Goal: Transaction & Acquisition: Purchase product/service

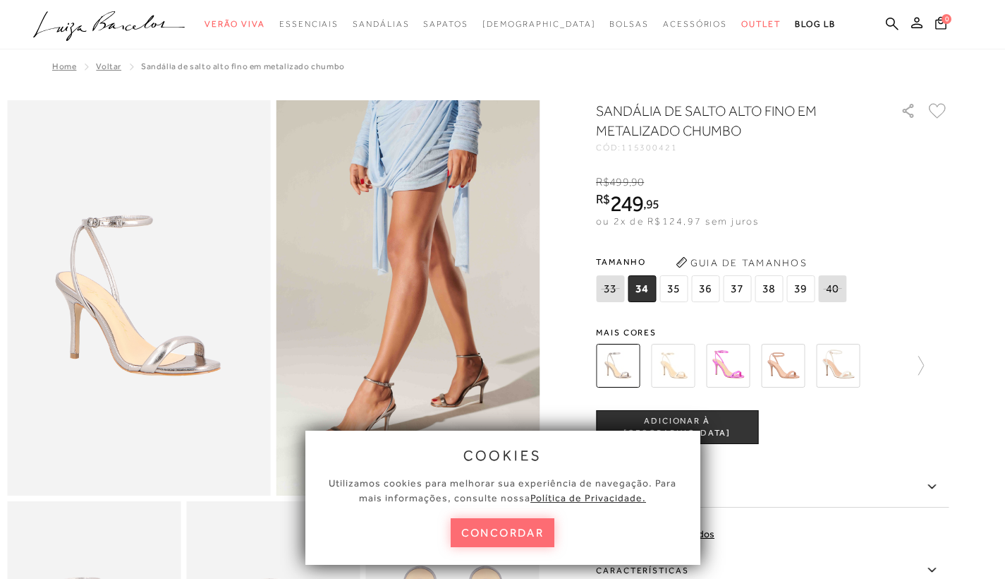
click at [498, 535] on button "concordar" at bounding box center [503, 532] width 104 height 29
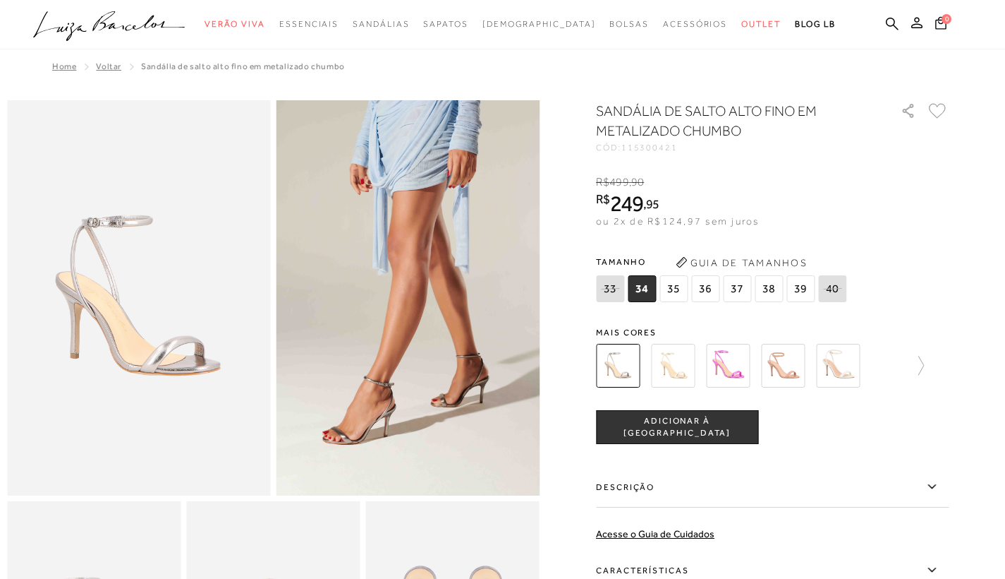
click at [686, 371] on img at bounding box center [673, 366] width 44 height 44
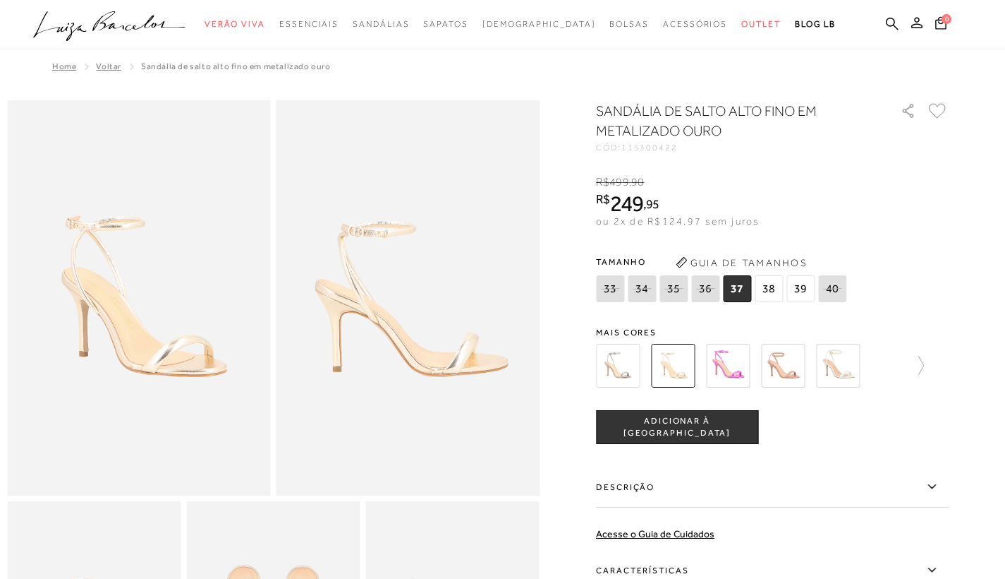
click at [850, 353] on img at bounding box center [838, 366] width 44 height 44
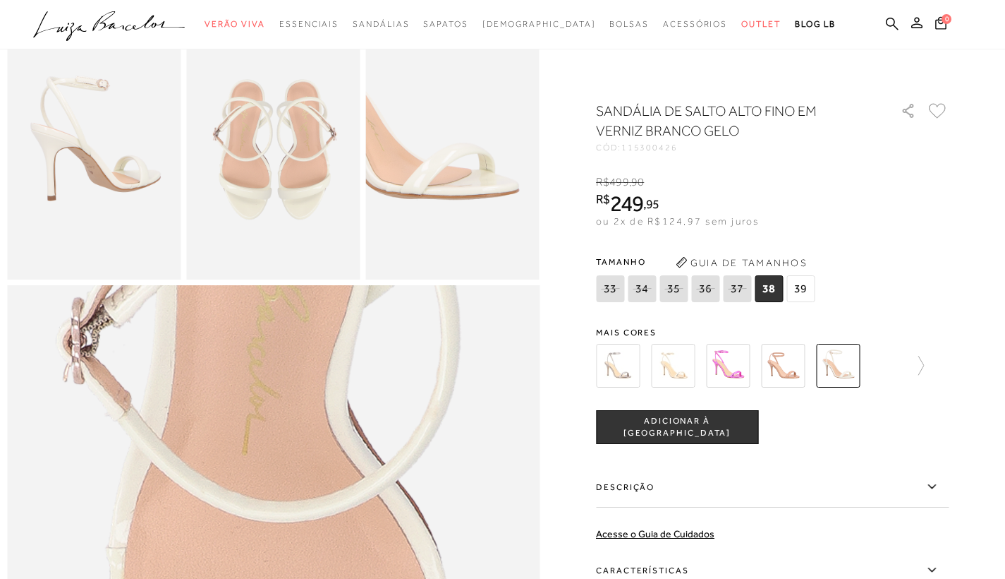
scroll to position [550, 0]
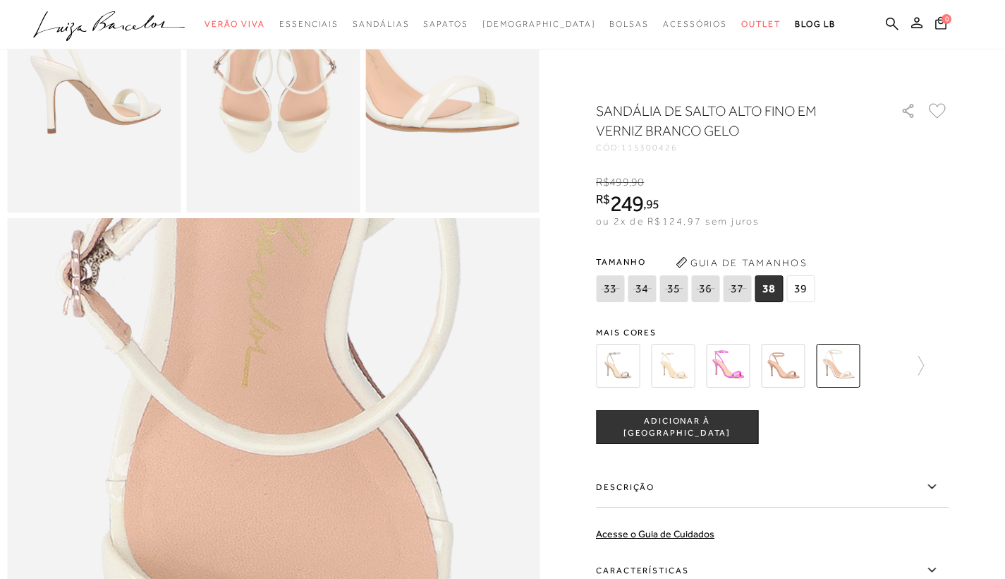
click at [986, 425] on div at bounding box center [502, 284] width 991 height 1466
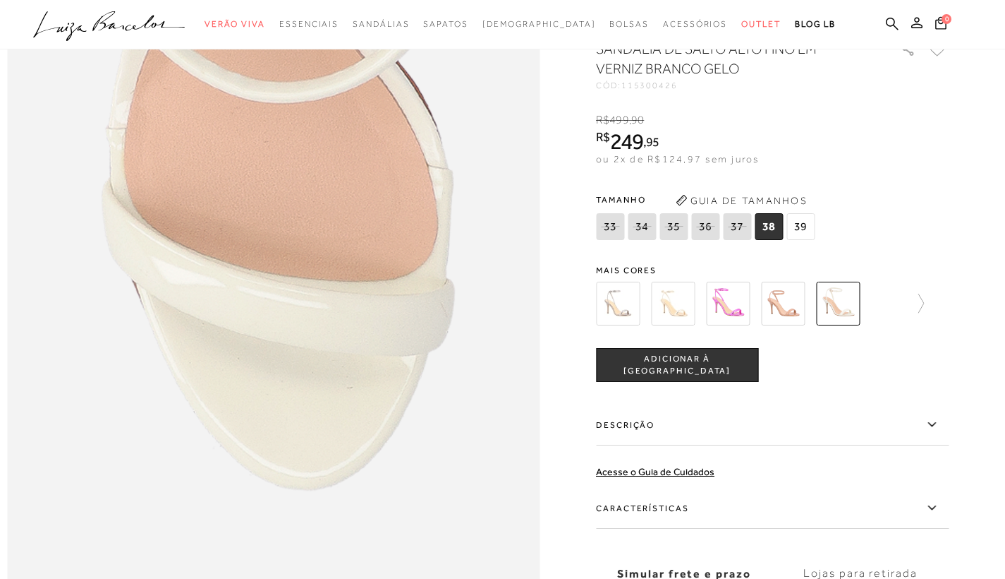
scroll to position [902, 0]
click at [909, 444] on label "Descrição" at bounding box center [772, 424] width 353 height 41
click at [0, 0] on input "Descrição" at bounding box center [0, 0] width 0 height 0
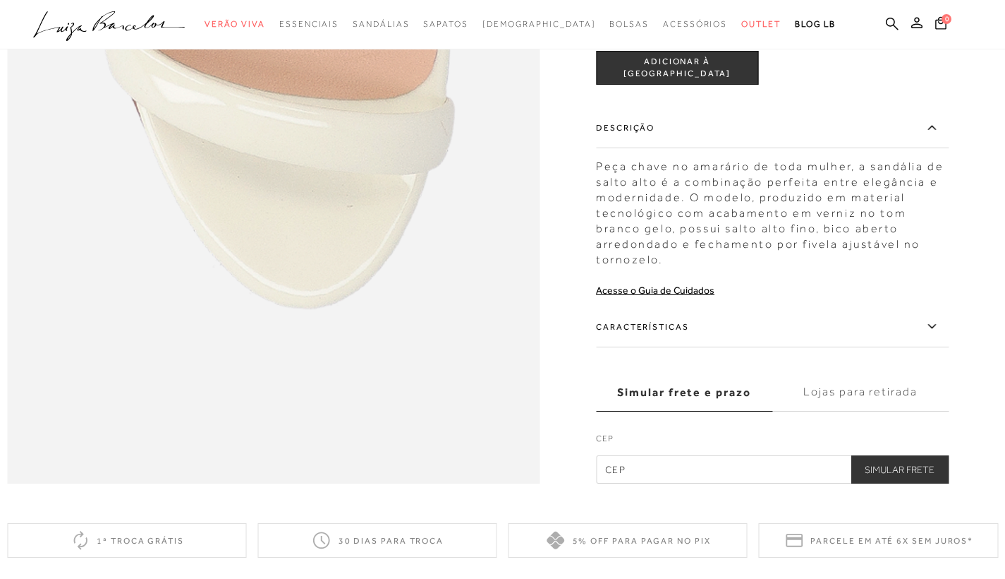
scroll to position [1085, 0]
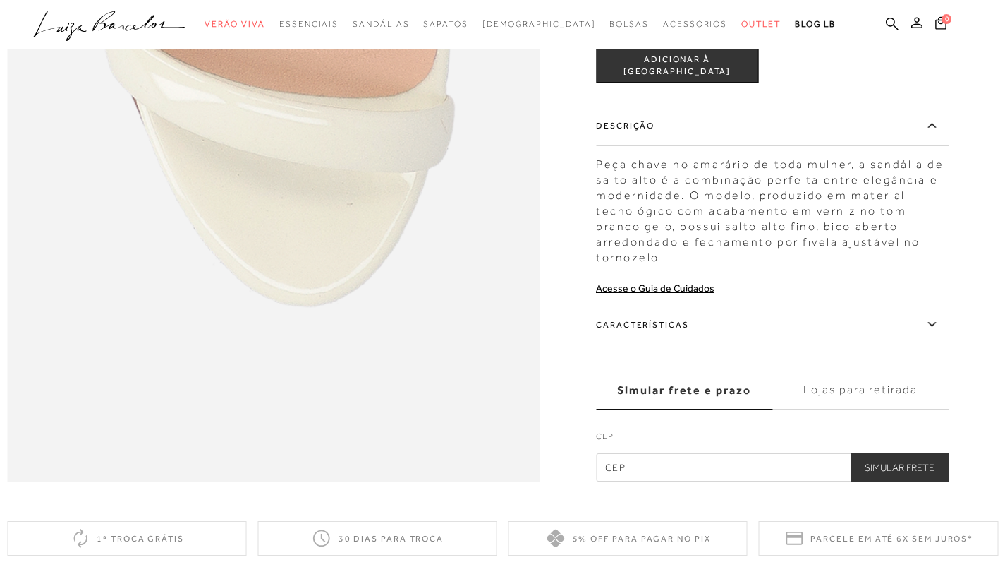
click at [928, 345] on label "Características" at bounding box center [772, 324] width 353 height 41
click at [0, 0] on input "Características" at bounding box center [0, 0] width 0 height 0
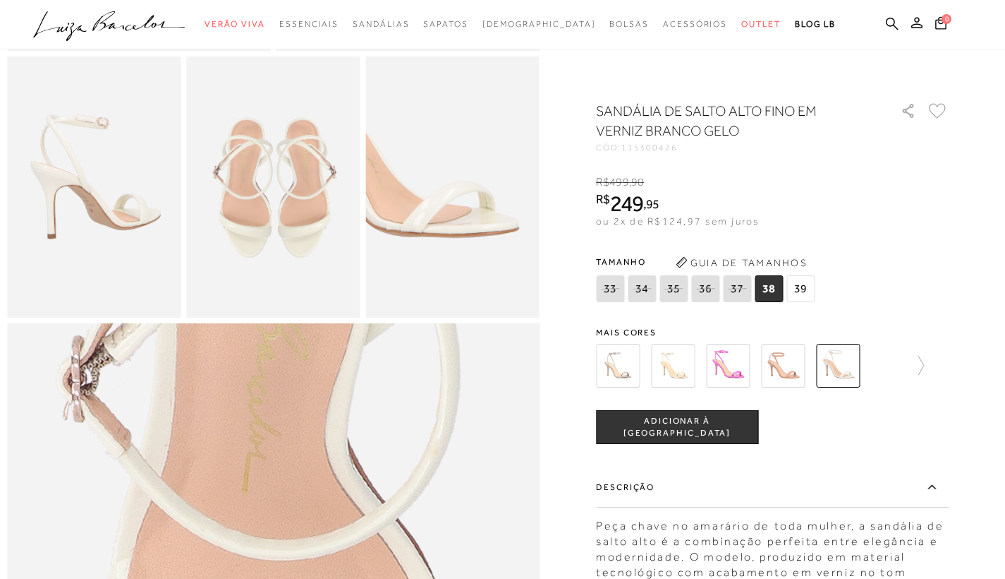
scroll to position [447, 0]
click at [744, 363] on img at bounding box center [728, 366] width 44 height 44
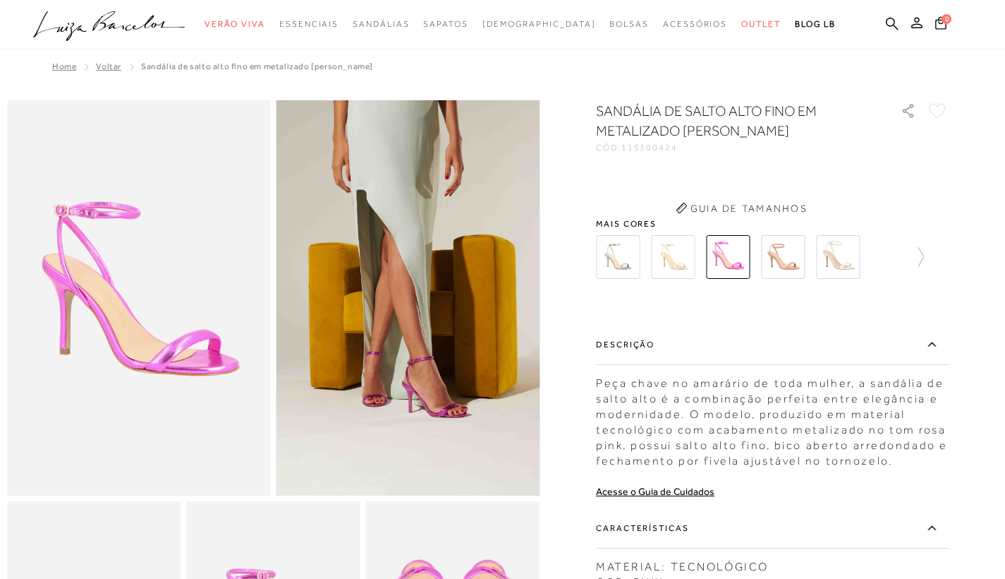
click at [744, 363] on label "Descrição" at bounding box center [772, 344] width 353 height 41
click at [0, 0] on input "Descrição" at bounding box center [0, 0] width 0 height 0
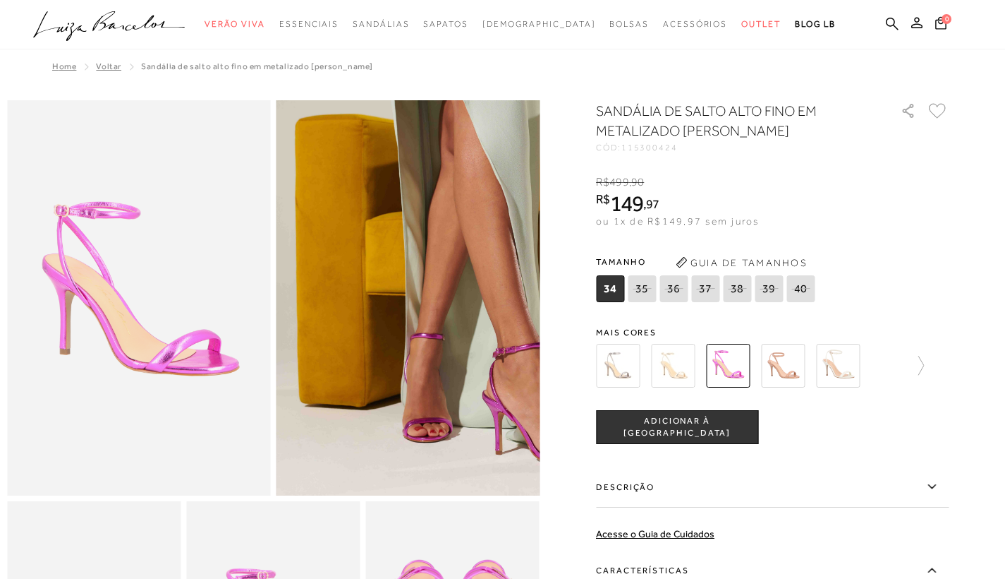
scroll to position [212, 0]
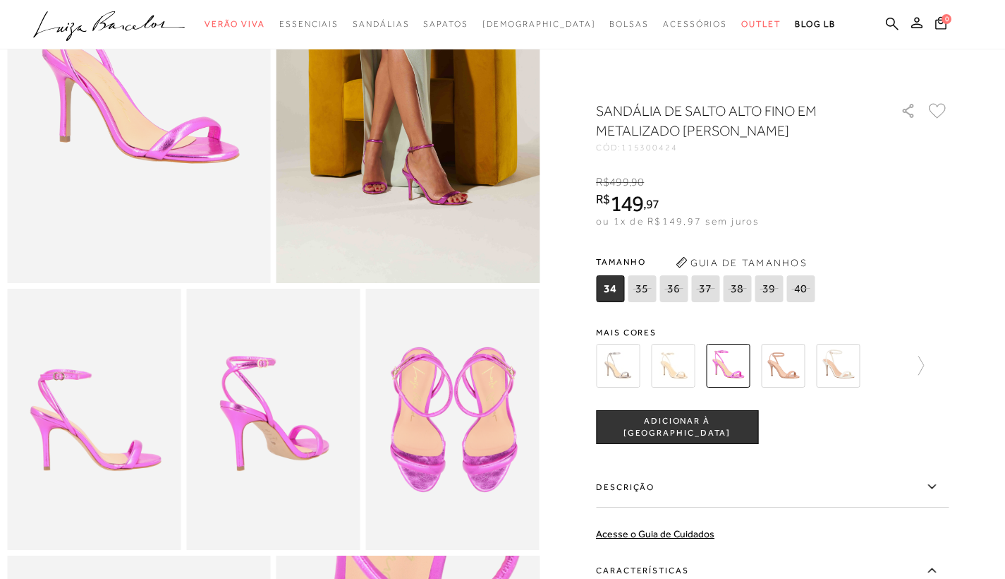
click at [627, 363] on img at bounding box center [618, 366] width 44 height 44
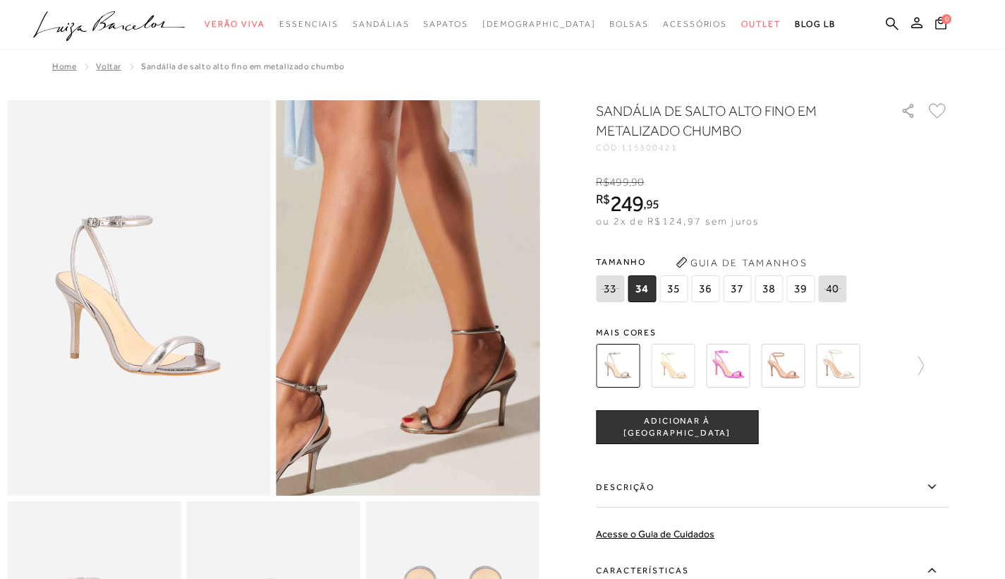
click at [464, 387] on img at bounding box center [354, 215] width 527 height 791
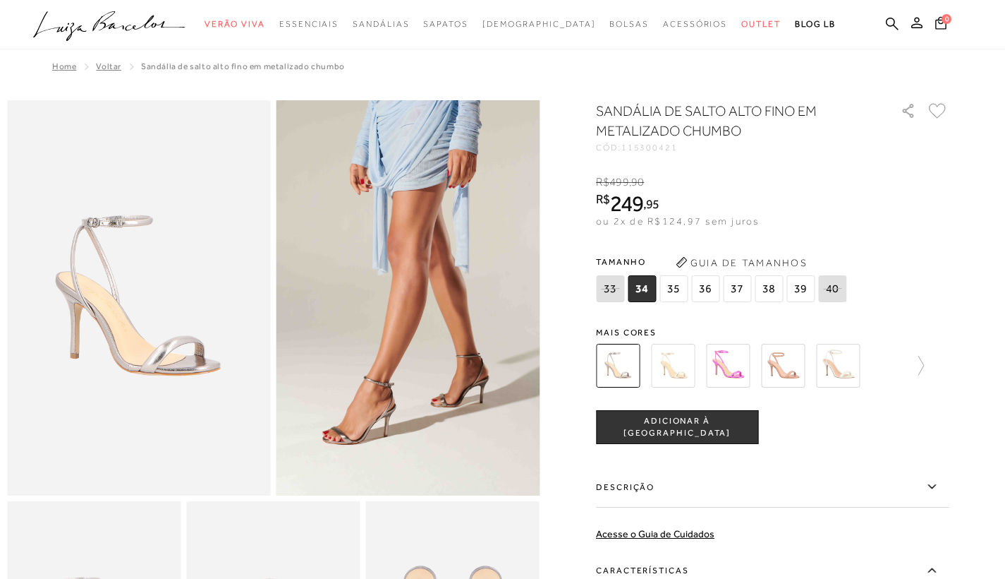
click at [394, 425] on img at bounding box center [409, 297] width 264 height 395
click at [858, 360] on img at bounding box center [838, 366] width 44 height 44
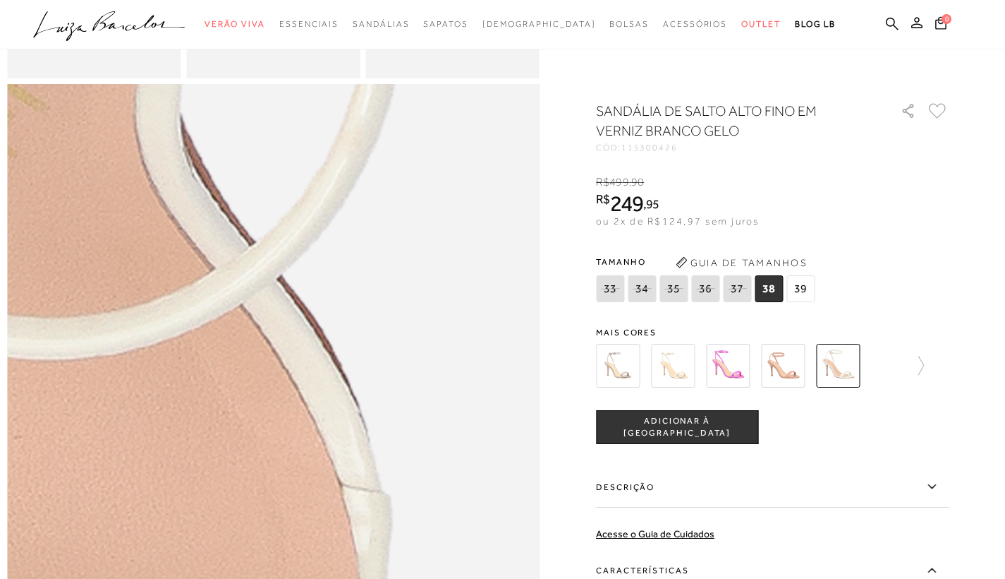
scroll to position [635, 0]
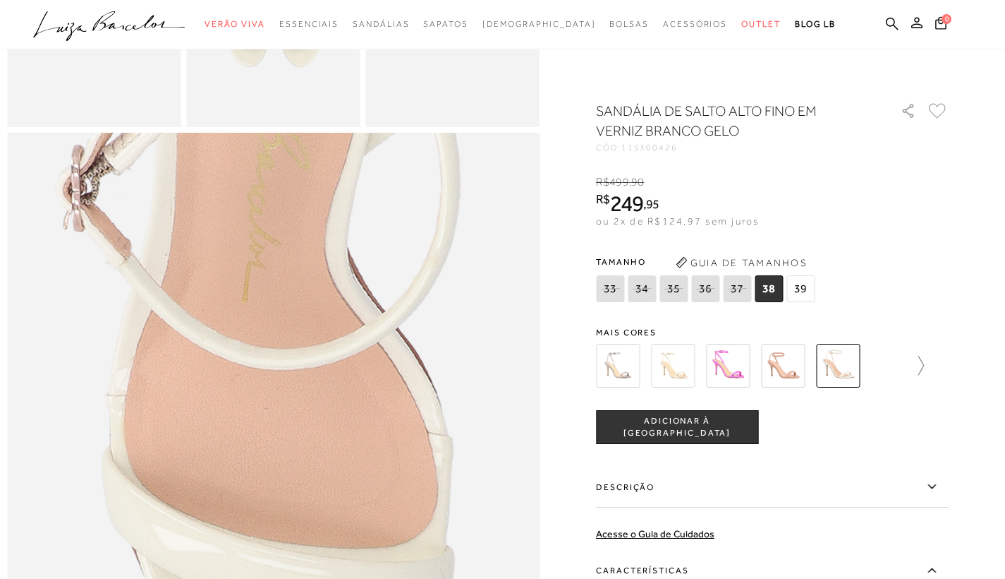
click at [923, 363] on icon at bounding box center [915, 366] width 20 height 20
click at [658, 361] on img at bounding box center [643, 366] width 44 height 44
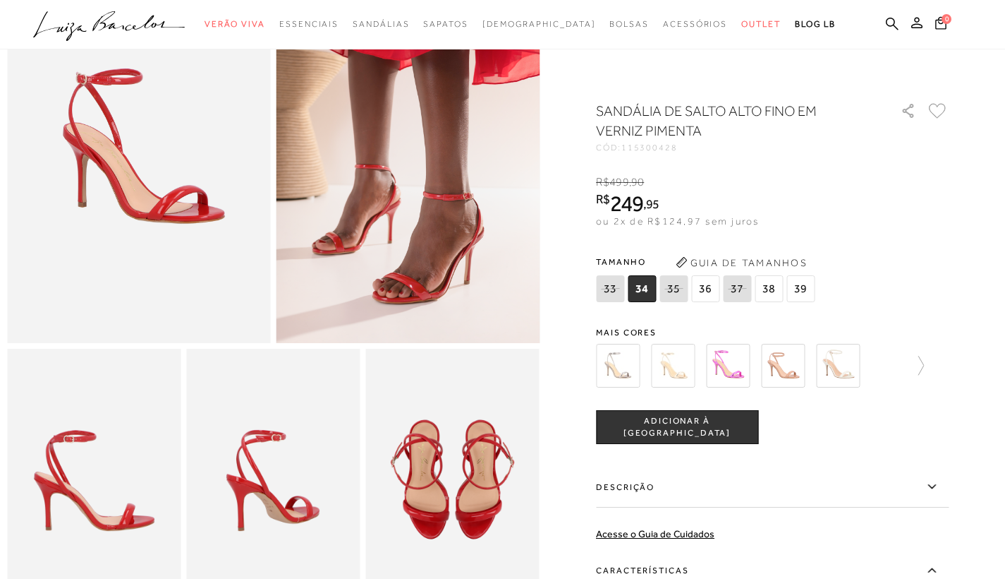
scroll to position [155, 0]
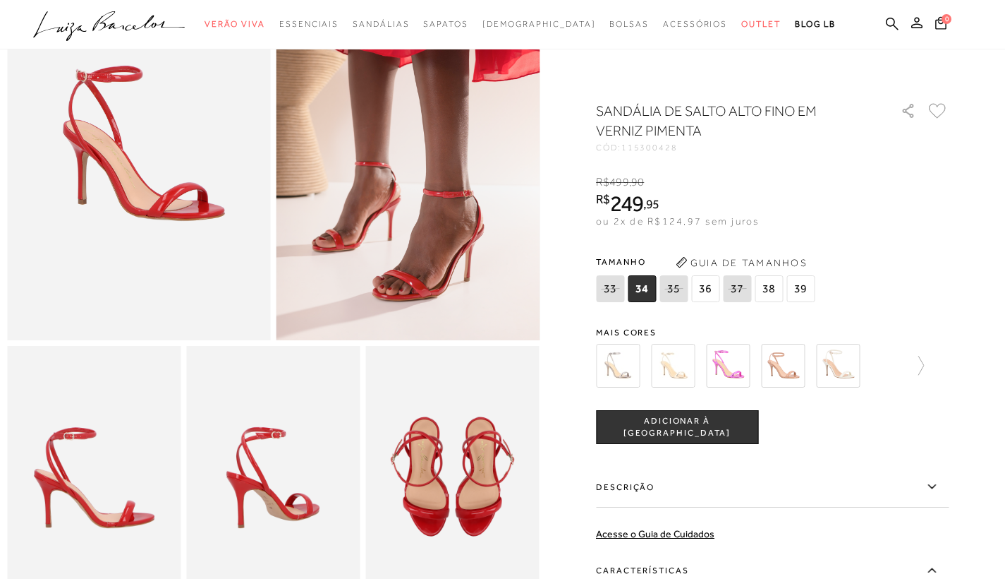
click at [843, 360] on img at bounding box center [838, 366] width 44 height 44
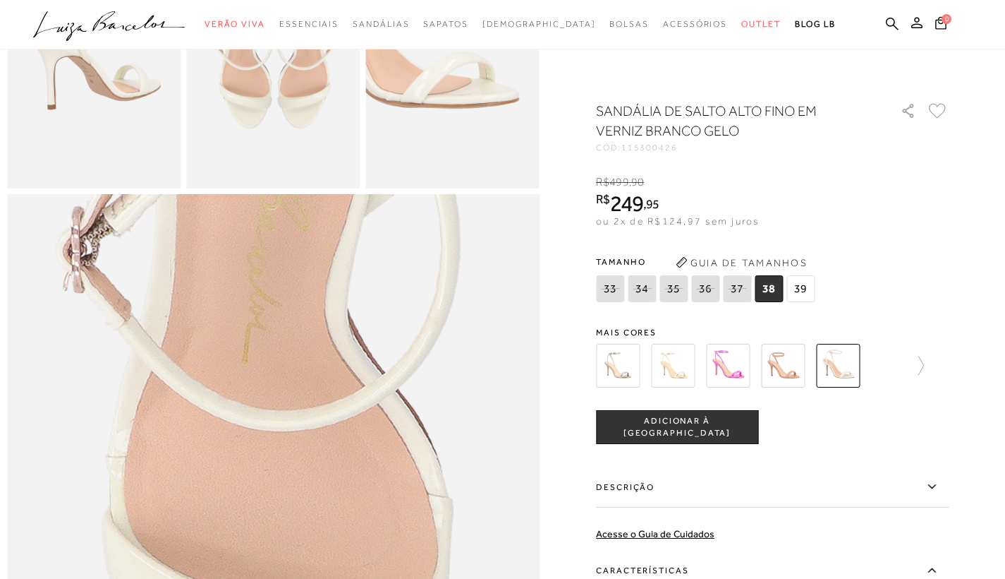
scroll to position [580, 0]
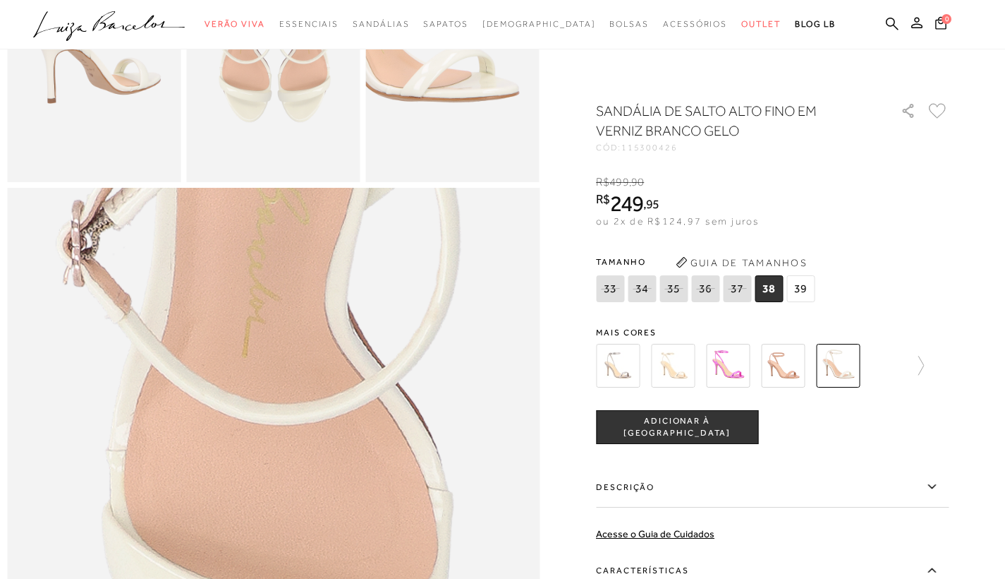
click at [790, 372] on img at bounding box center [783, 366] width 44 height 44
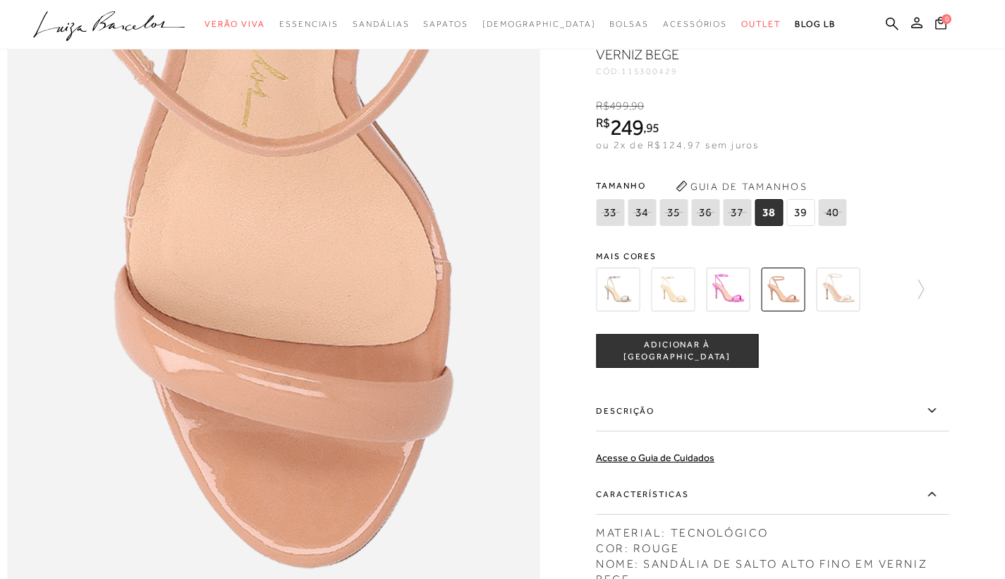
scroll to position [837, 0]
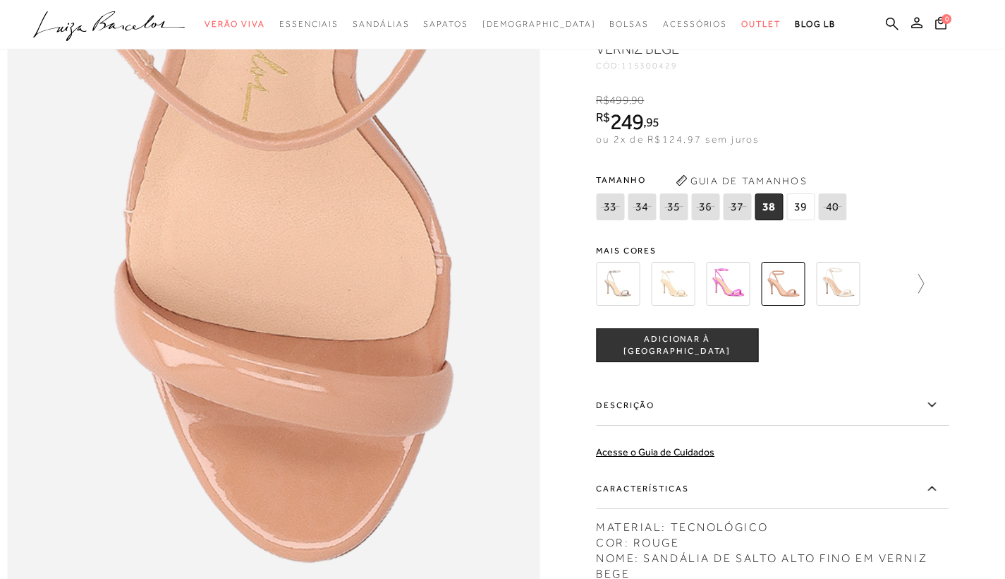
click at [921, 294] on icon at bounding box center [915, 284] width 20 height 20
click at [700, 306] on img at bounding box center [698, 284] width 44 height 44
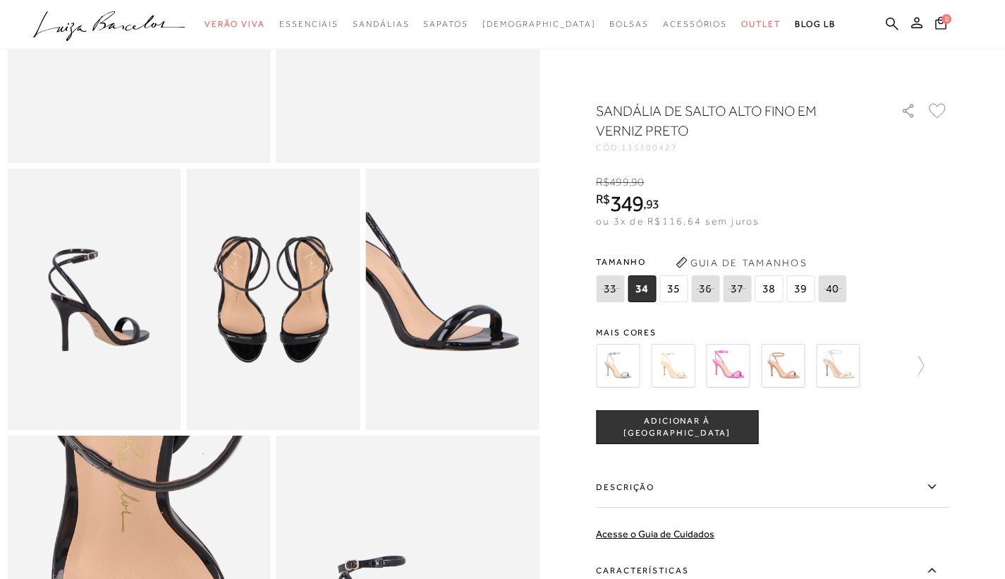
scroll to position [317, 0]
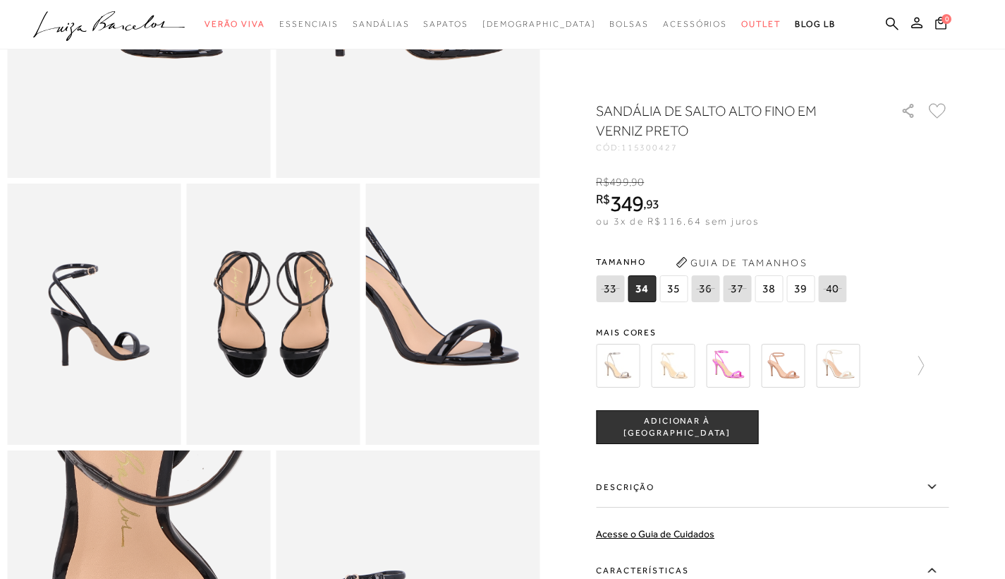
click at [684, 358] on img at bounding box center [673, 366] width 44 height 44
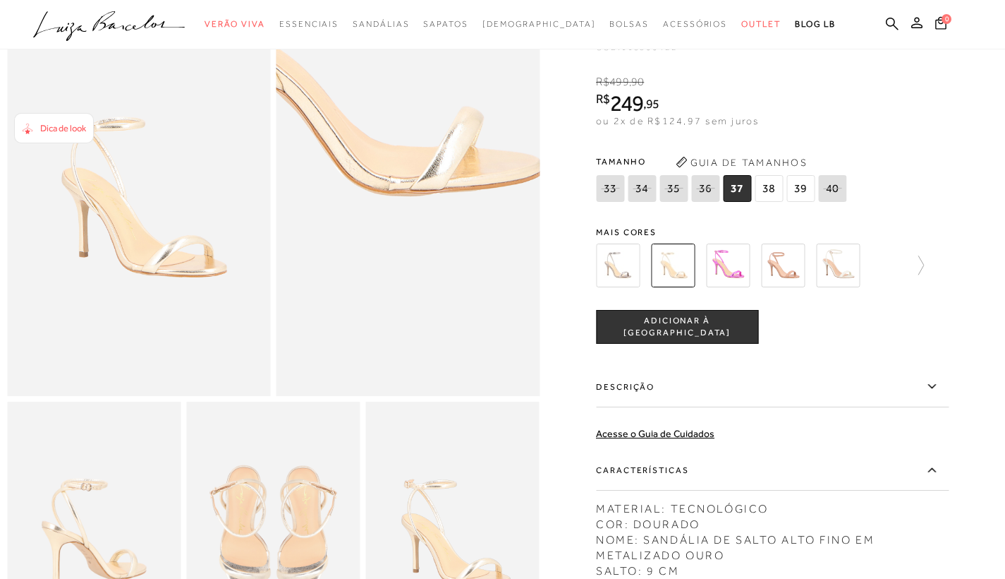
scroll to position [95, 0]
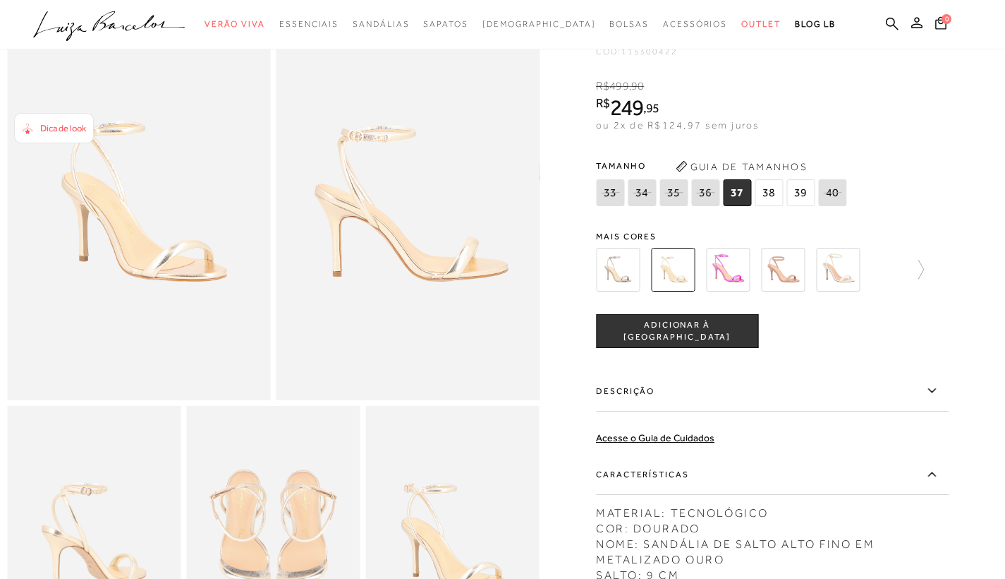
click at [639, 265] on img at bounding box center [618, 270] width 44 height 44
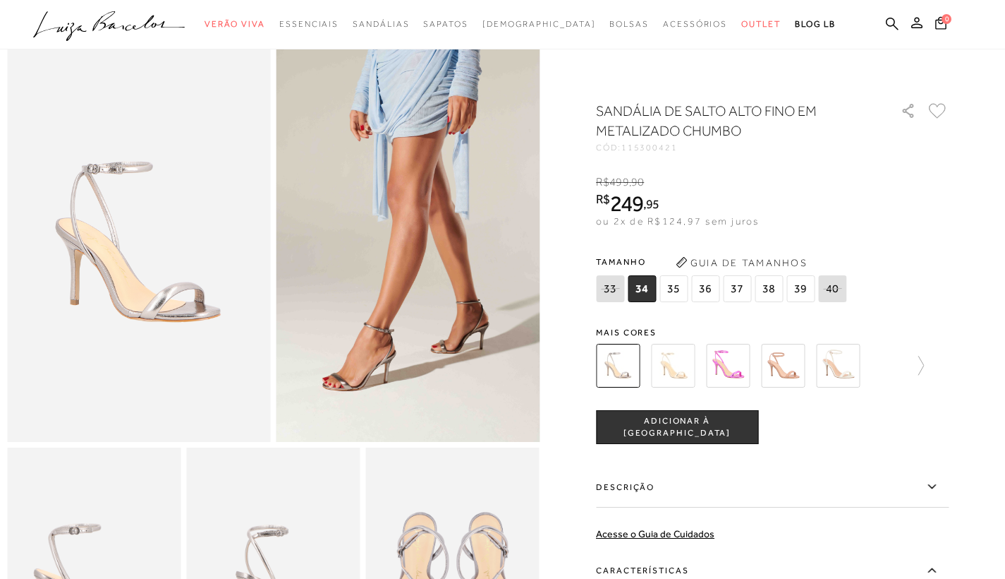
scroll to position [54, 0]
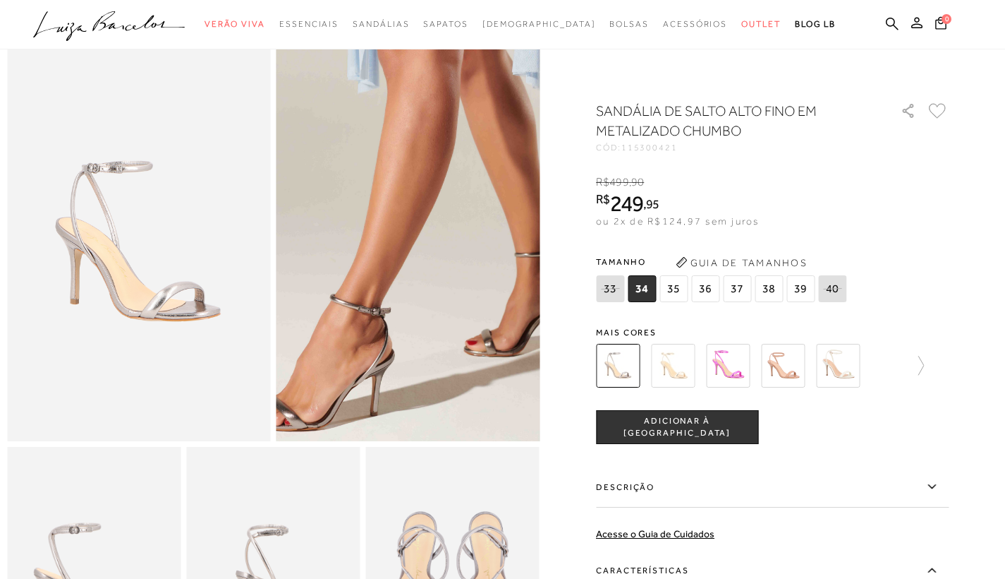
click at [400, 355] on img at bounding box center [418, 138] width 527 height 791
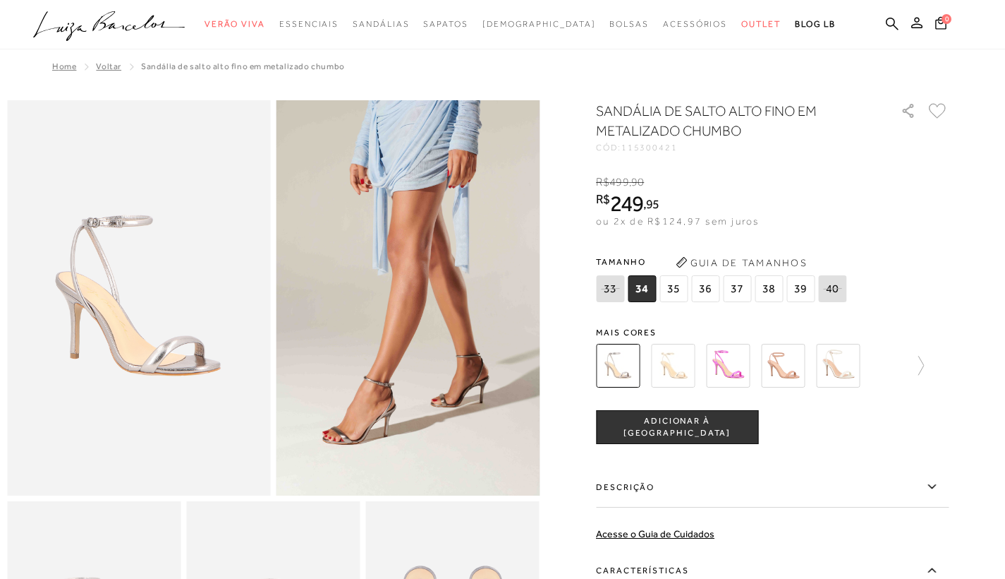
scroll to position [0, 0]
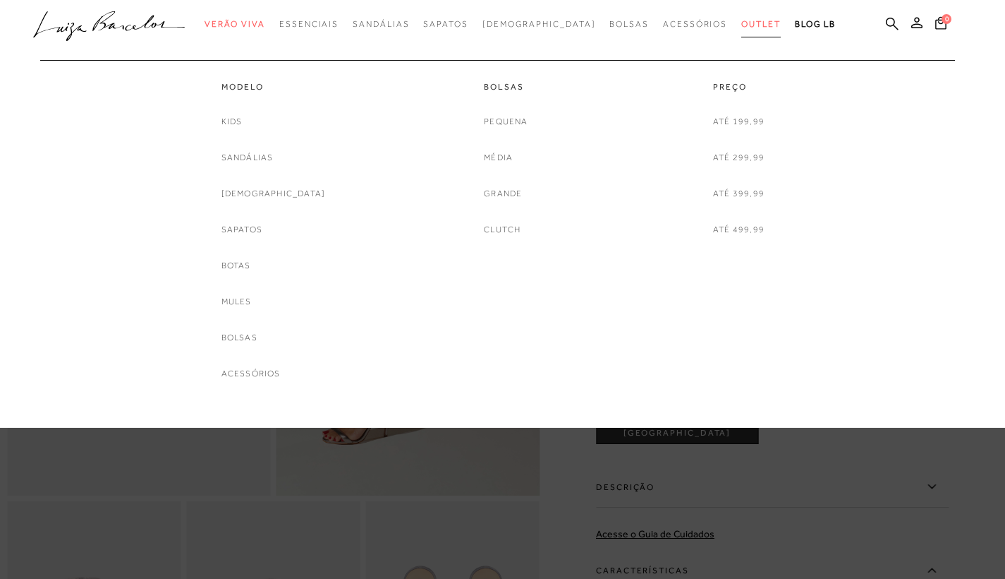
click at [742, 24] on span "Outlet" at bounding box center [762, 24] width 40 height 10
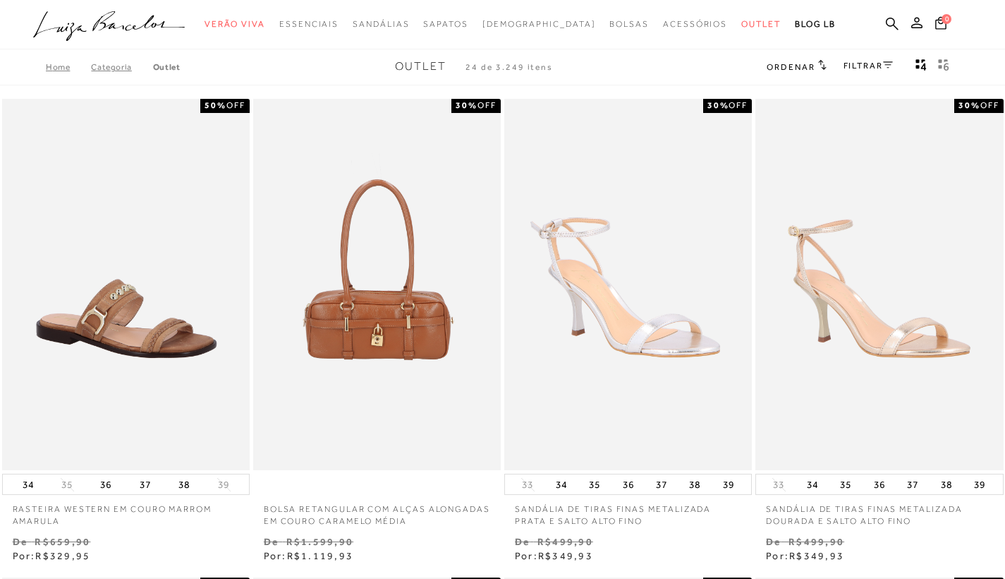
click at [869, 71] on div "FILTRAR" at bounding box center [868, 67] width 49 height 18
click at [873, 61] on link "FILTRAR" at bounding box center [868, 66] width 49 height 10
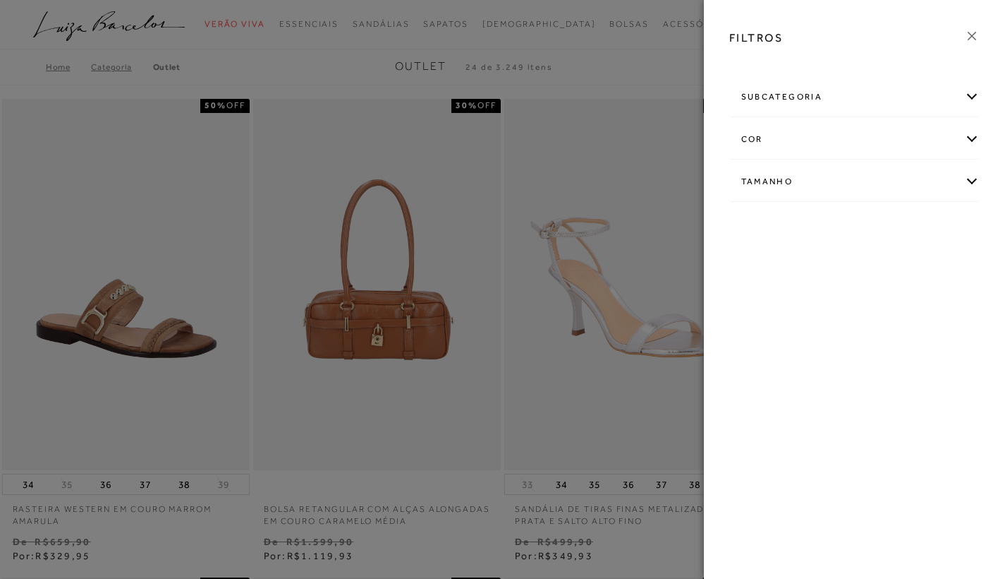
click at [971, 183] on div "Tamanho" at bounding box center [855, 181] width 250 height 37
click at [761, 291] on link "Ver mais..." at bounding box center [768, 288] width 38 height 11
click at [930, 309] on label "37" at bounding box center [929, 302] width 32 height 30
click at [924, 309] on input "37" at bounding box center [917, 304] width 14 height 14
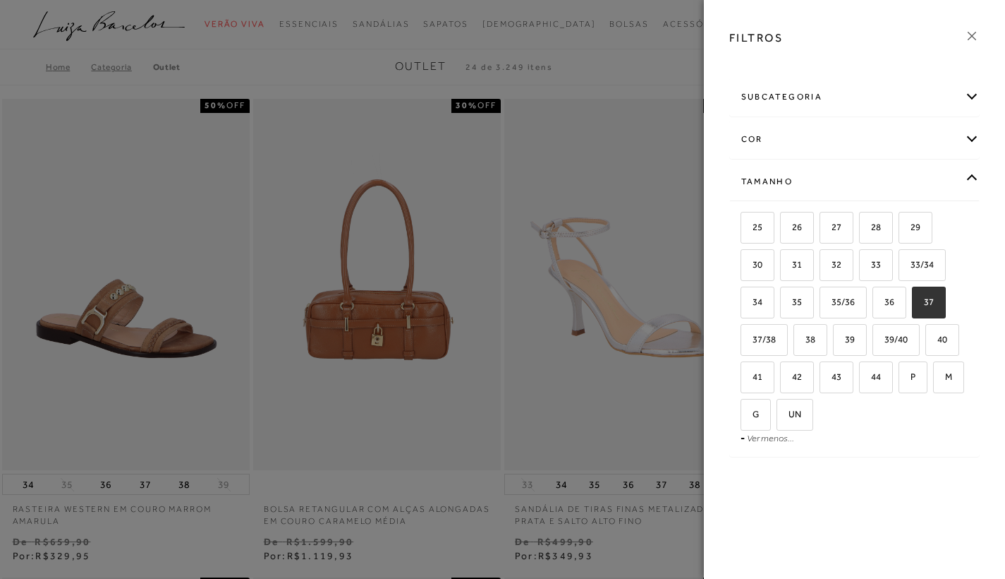
checkbox input "true"
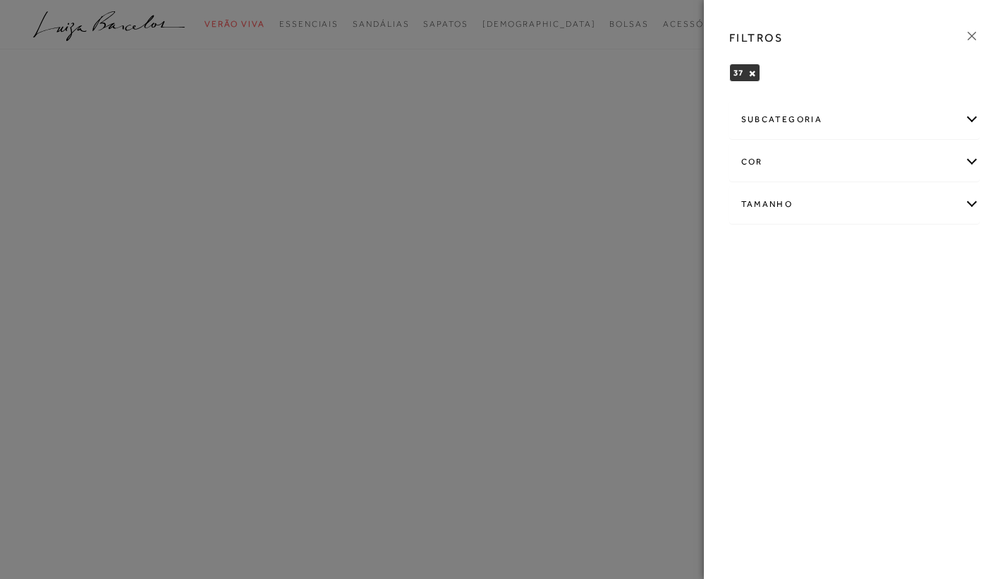
click at [972, 160] on div "cor" at bounding box center [855, 161] width 250 height 37
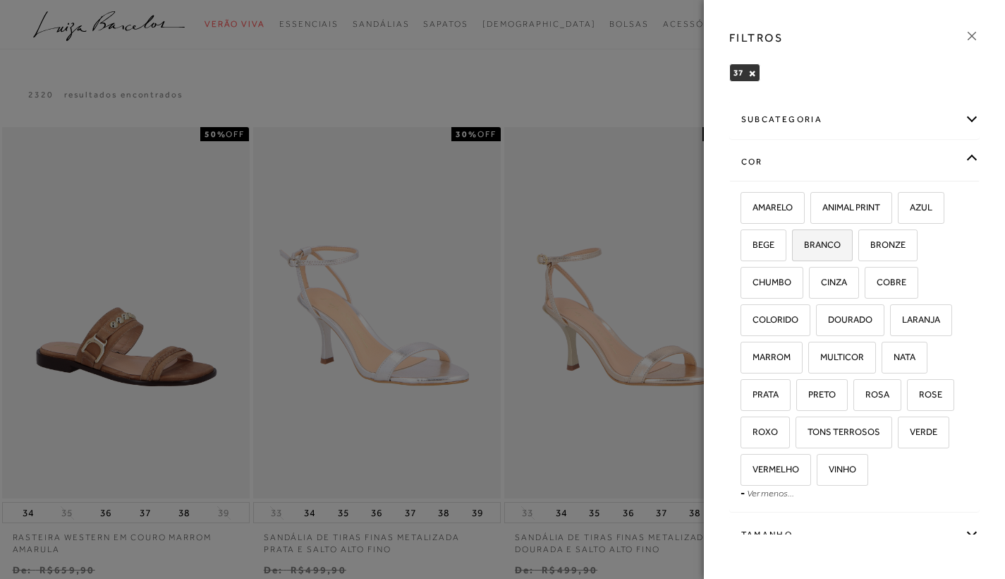
click at [816, 248] on span "BRANCO" at bounding box center [817, 244] width 47 height 11
click at [804, 248] on input "BRANCO" at bounding box center [797, 247] width 14 height 14
checkbox input "true"
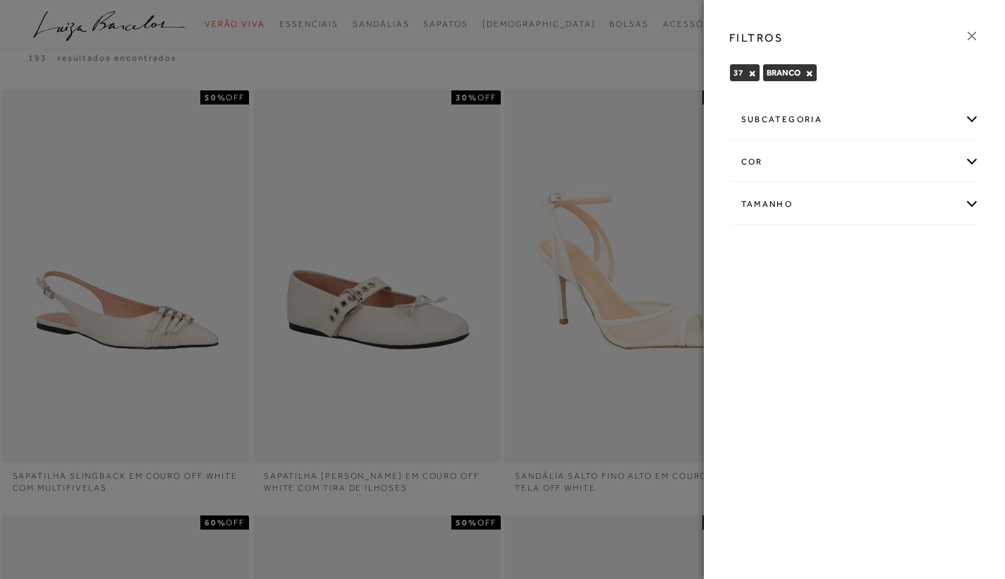
scroll to position [54, 0]
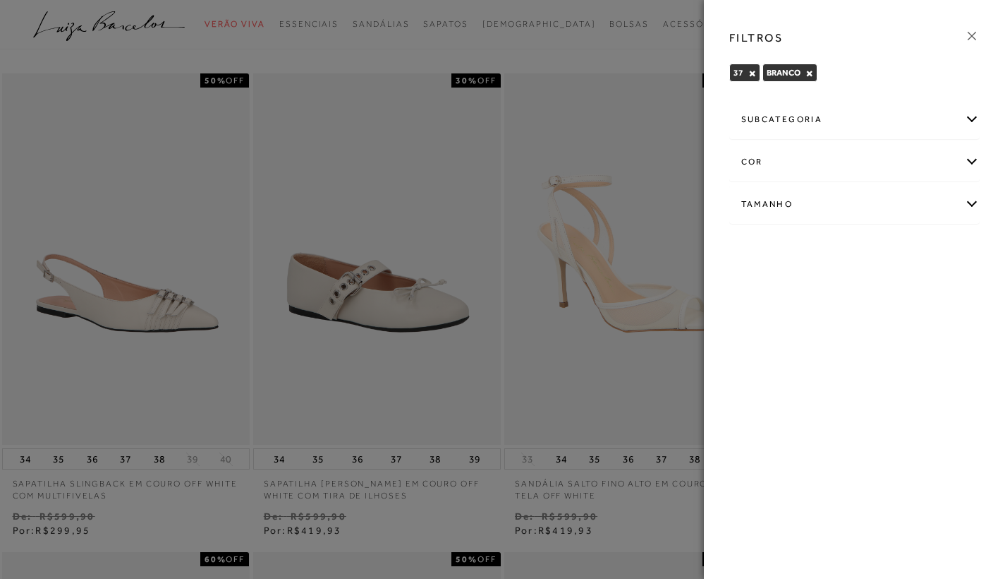
click at [972, 159] on div "cor" at bounding box center [855, 161] width 250 height 37
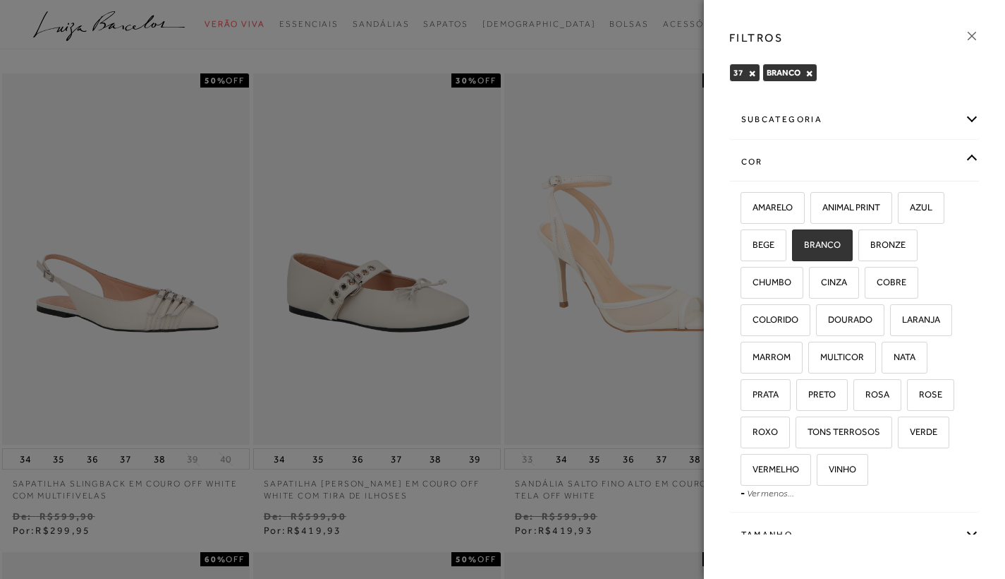
scroll to position [0, 0]
click at [677, 50] on div at bounding box center [502, 289] width 1005 height 579
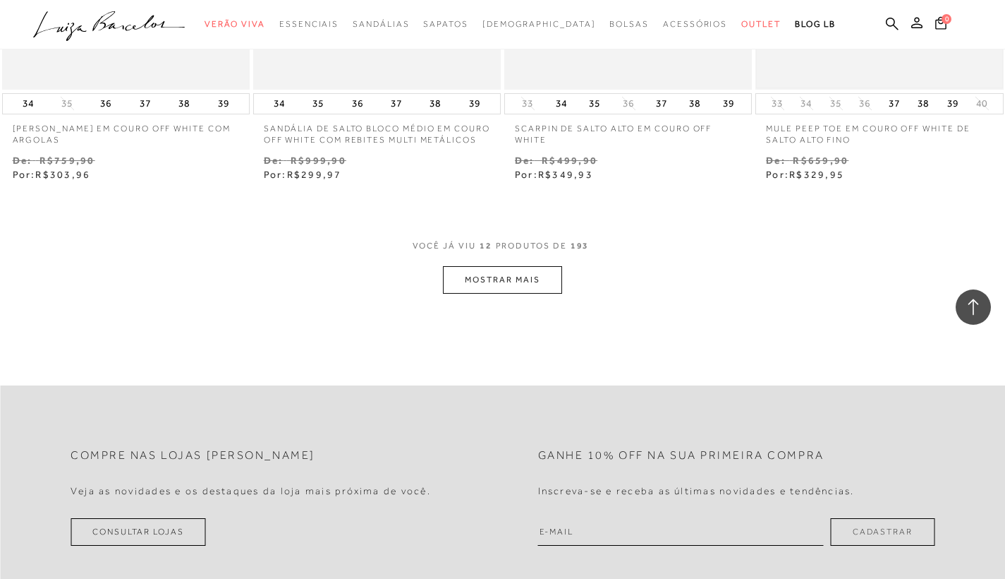
scroll to position [1372, 0]
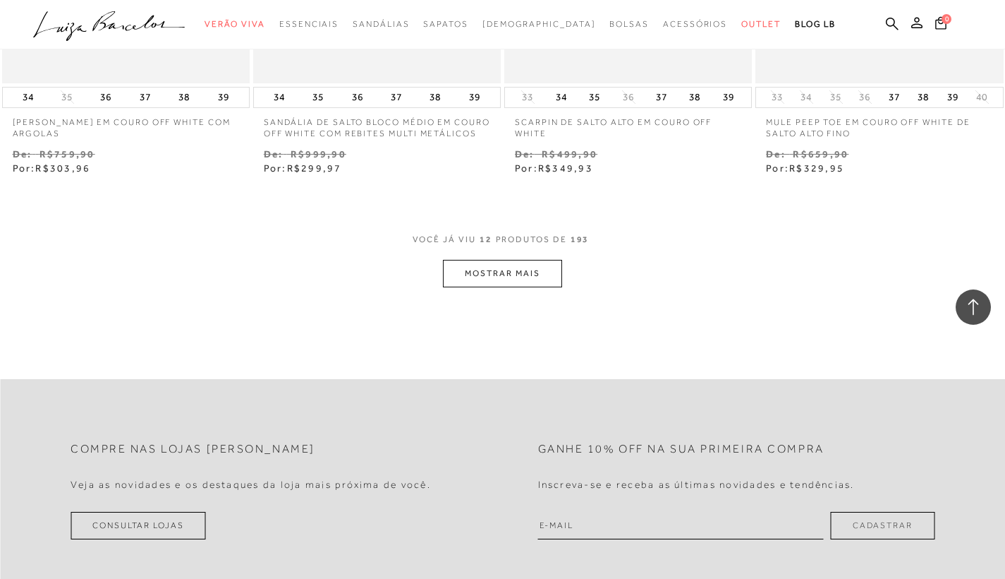
click at [518, 279] on button "MOSTRAR MAIS" at bounding box center [502, 274] width 119 height 28
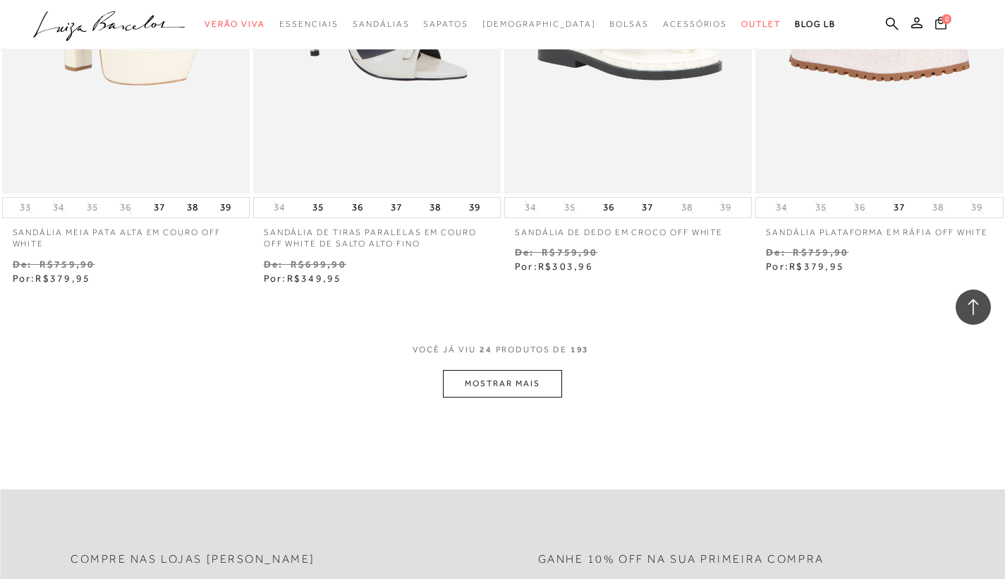
scroll to position [2699, 0]
click at [552, 385] on button "MOSTRAR MAIS" at bounding box center [502, 382] width 119 height 28
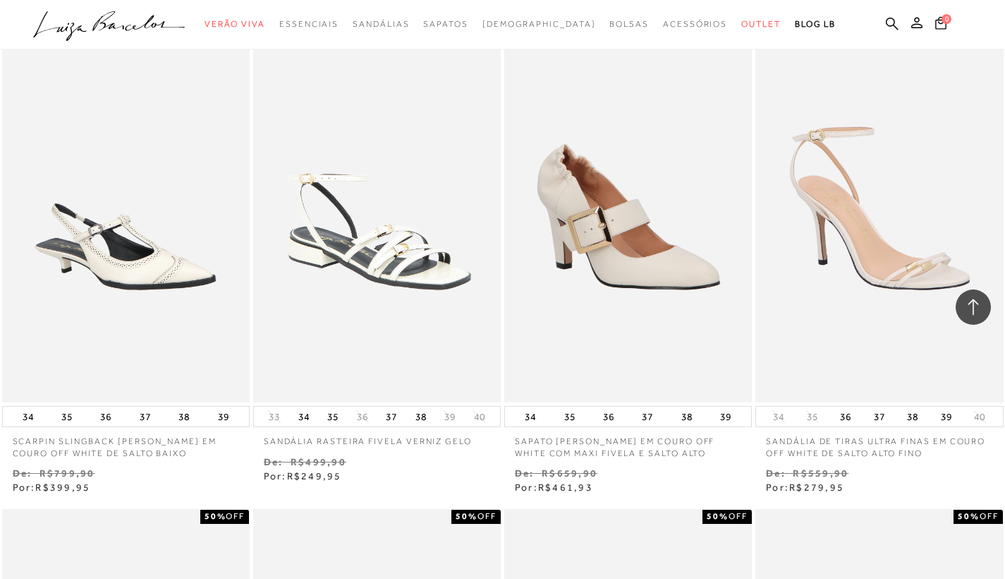
scroll to position [3447, 0]
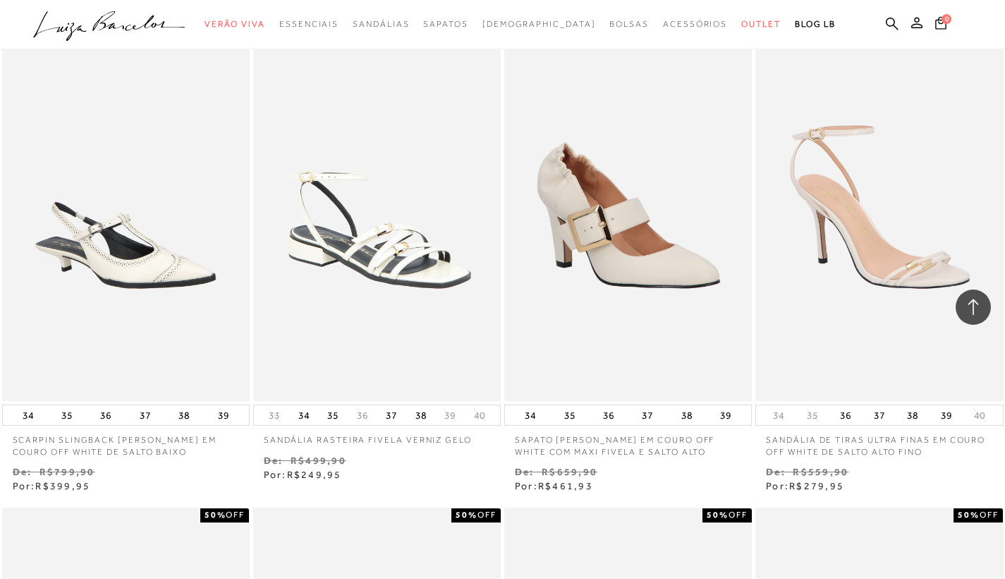
click at [968, 303] on icon at bounding box center [973, 307] width 18 height 18
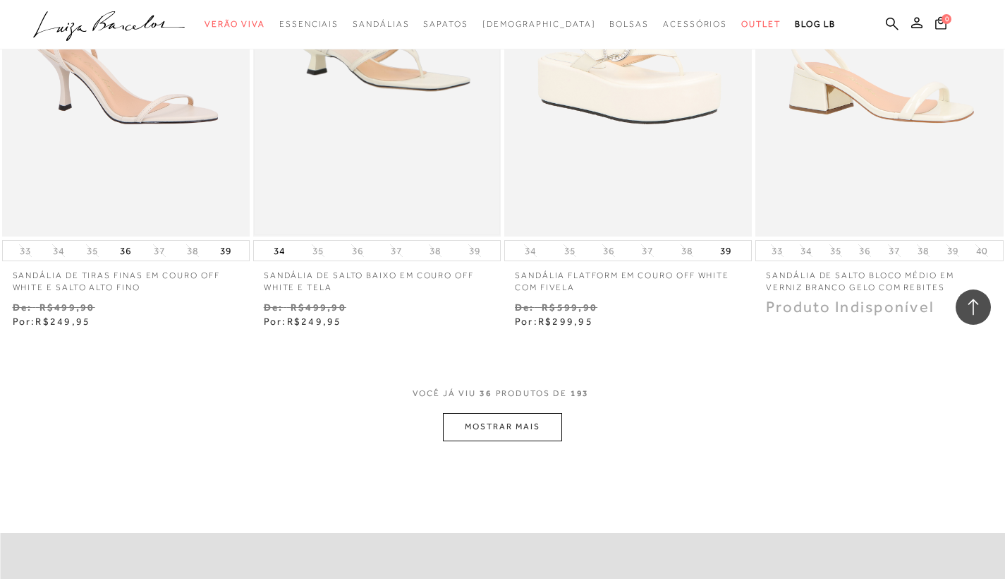
scroll to position [4105, 0]
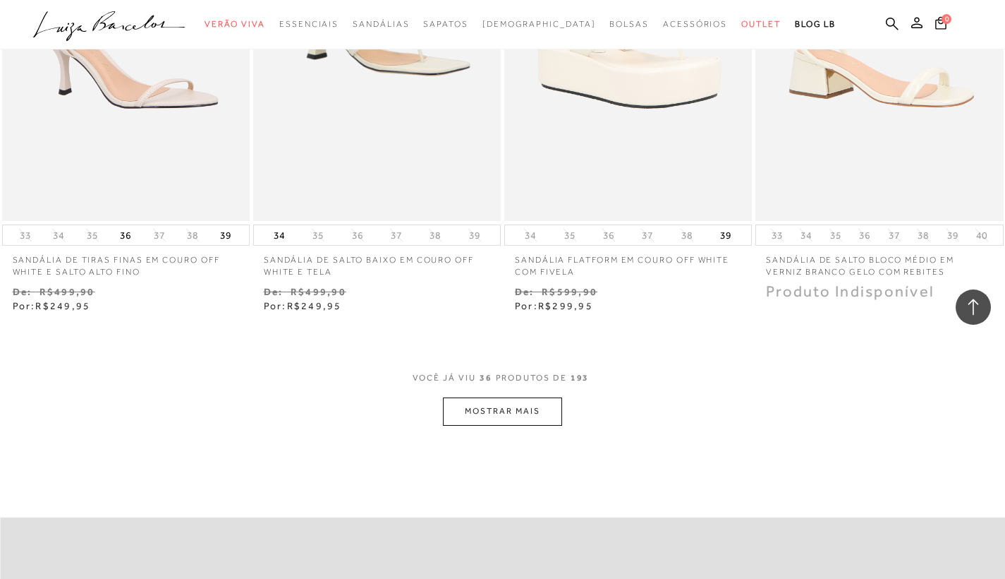
click at [504, 408] on button "MOSTRAR MAIS" at bounding box center [502, 411] width 119 height 28
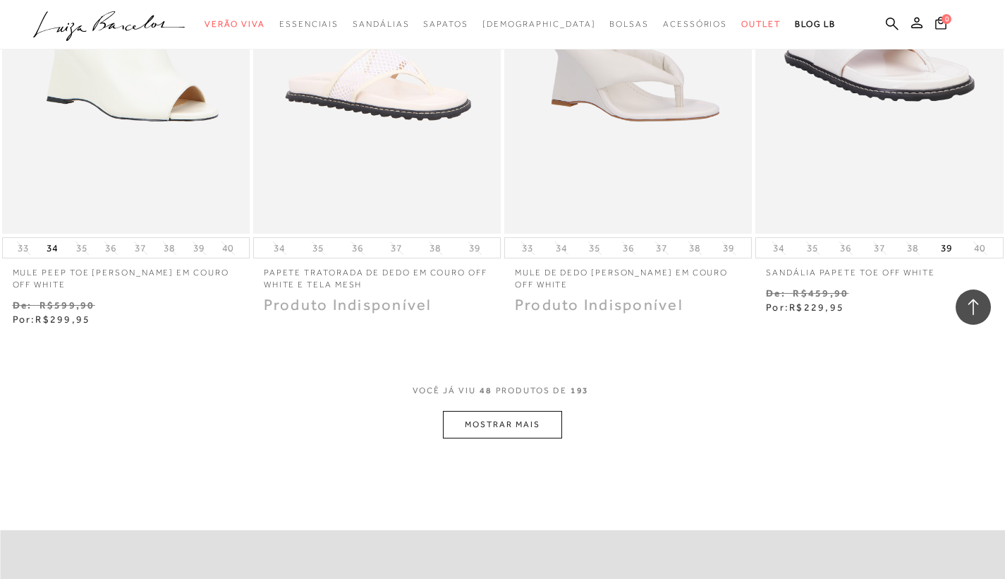
scroll to position [5527, 0]
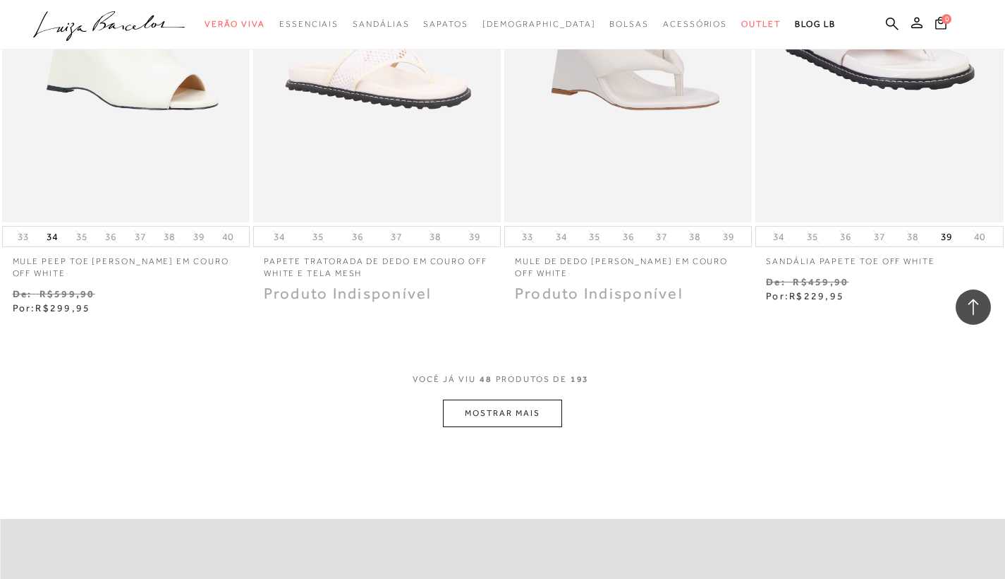
click at [504, 406] on button "MOSTRAR MAIS" at bounding box center [502, 413] width 119 height 28
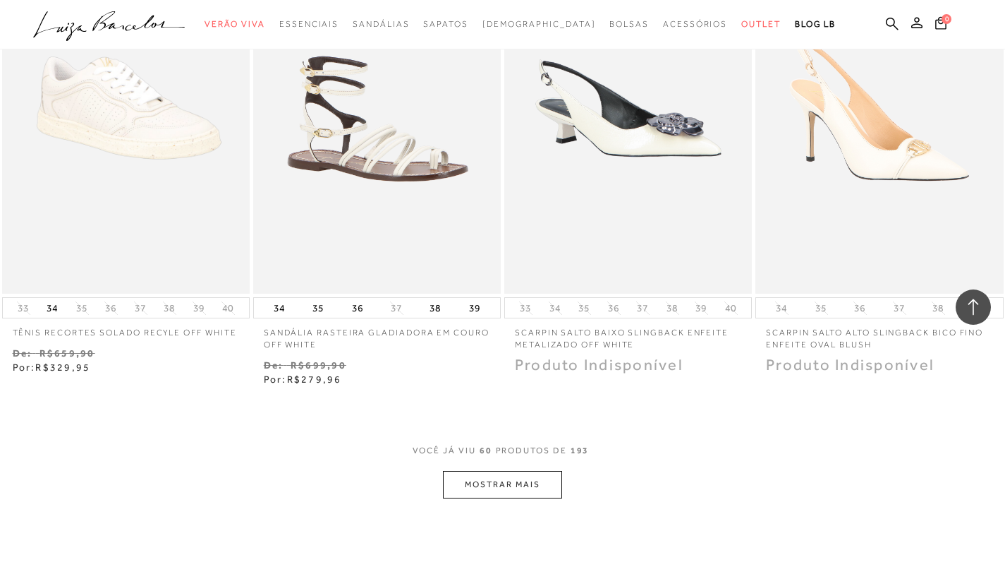
scroll to position [6880, 0]
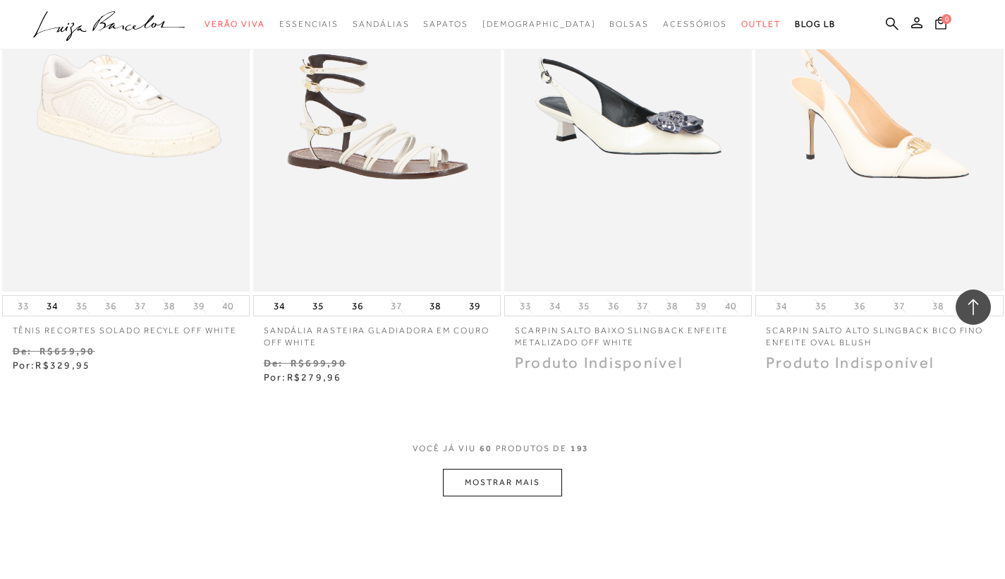
click at [525, 475] on button "MOSTRAR MAIS" at bounding box center [502, 482] width 119 height 28
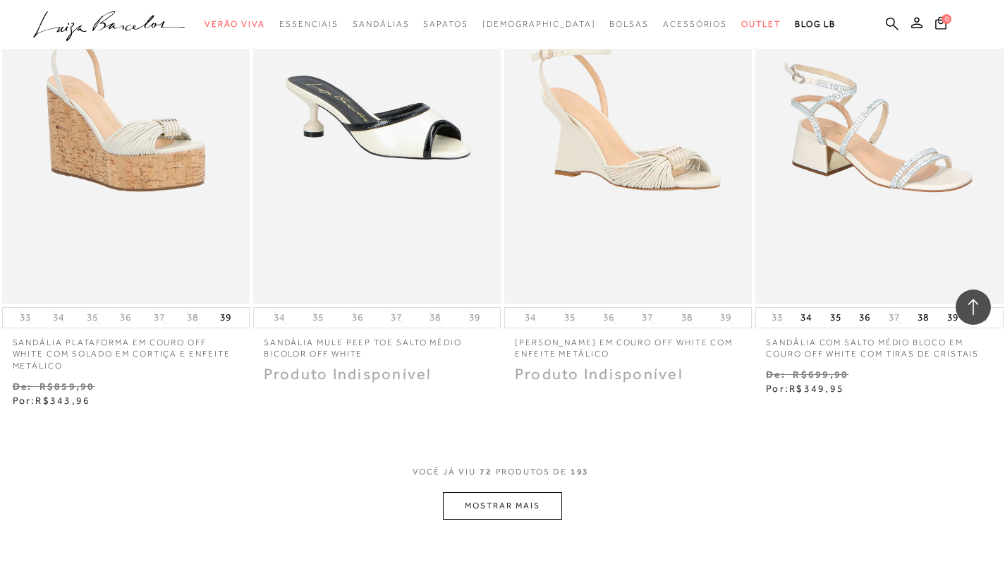
scroll to position [8304, 0]
click at [516, 491] on button "MOSTRAR MAIS" at bounding box center [502, 505] width 119 height 28
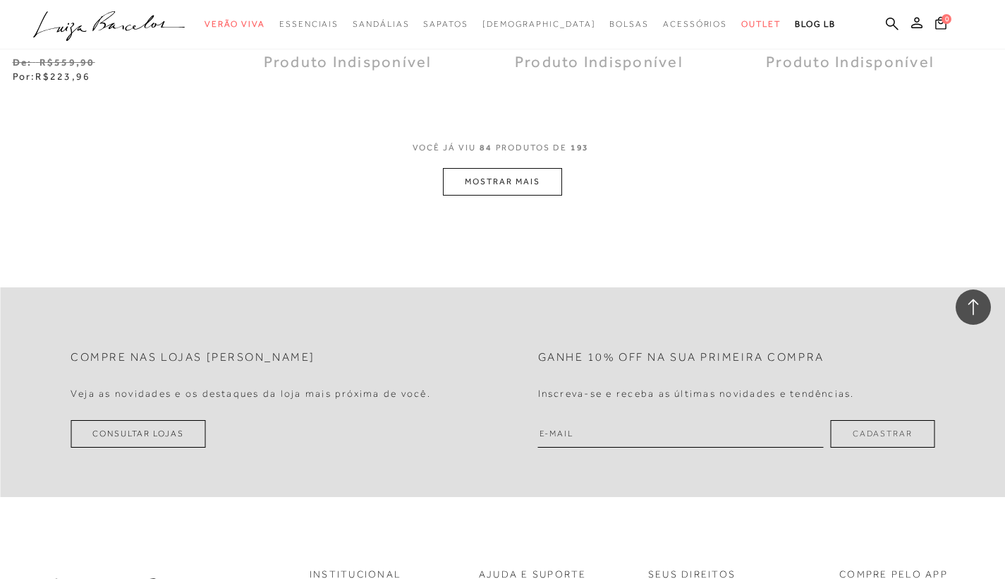
scroll to position [10061, 0]
click at [469, 169] on button "MOSTRAR MAIS" at bounding box center [502, 183] width 119 height 28
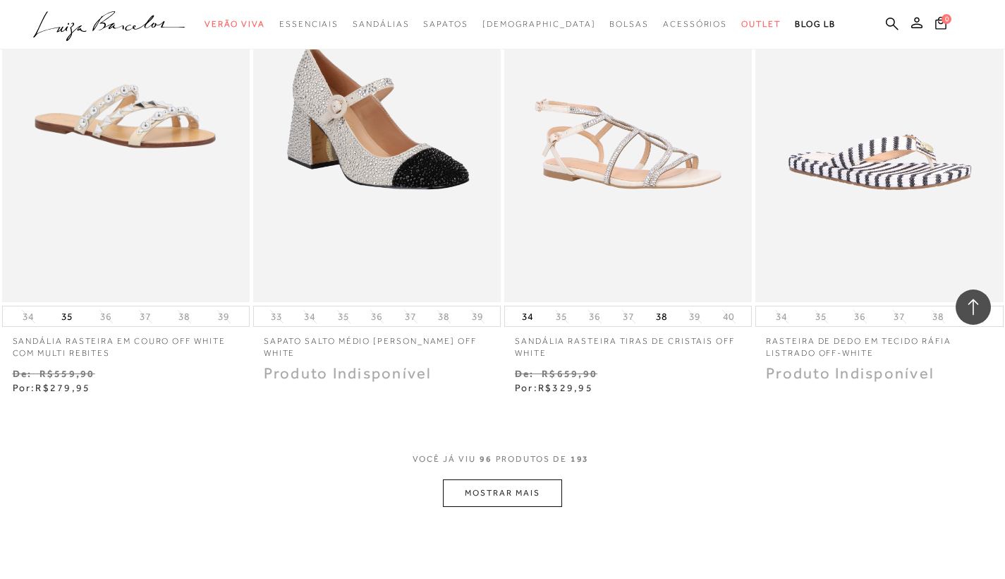
scroll to position [11172, 0]
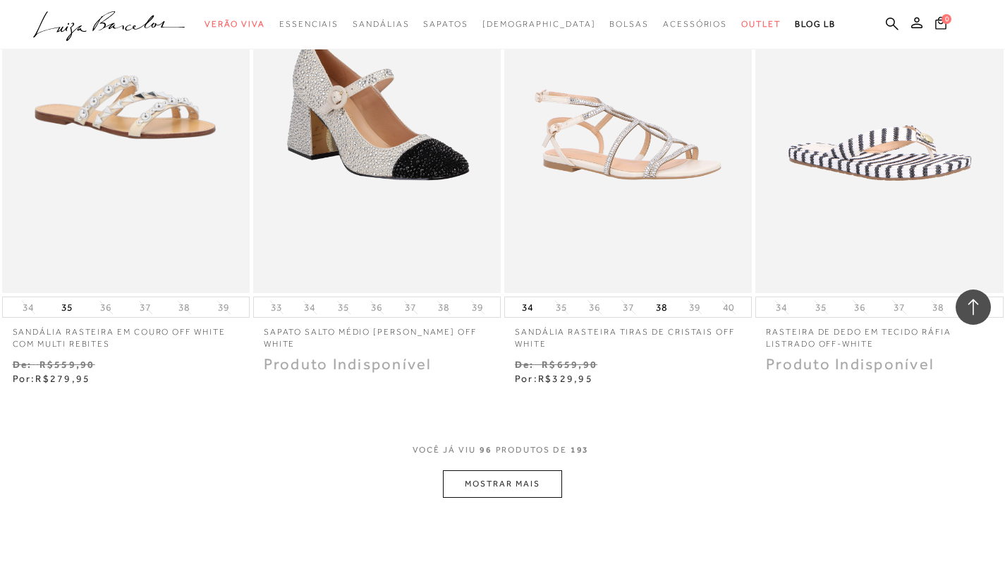
click at [538, 470] on button "MOSTRAR MAIS" at bounding box center [502, 484] width 119 height 28
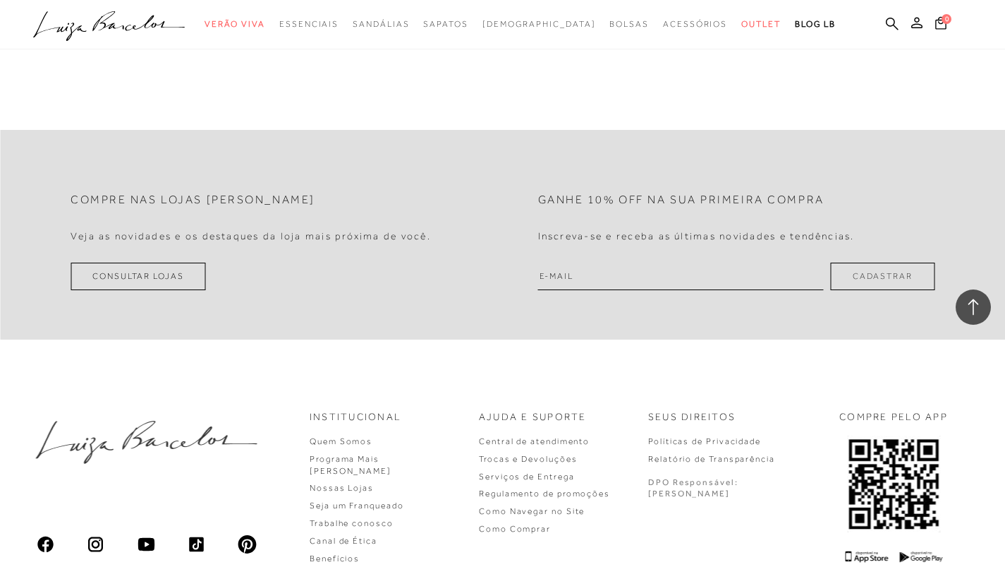
scroll to position [13054, 0]
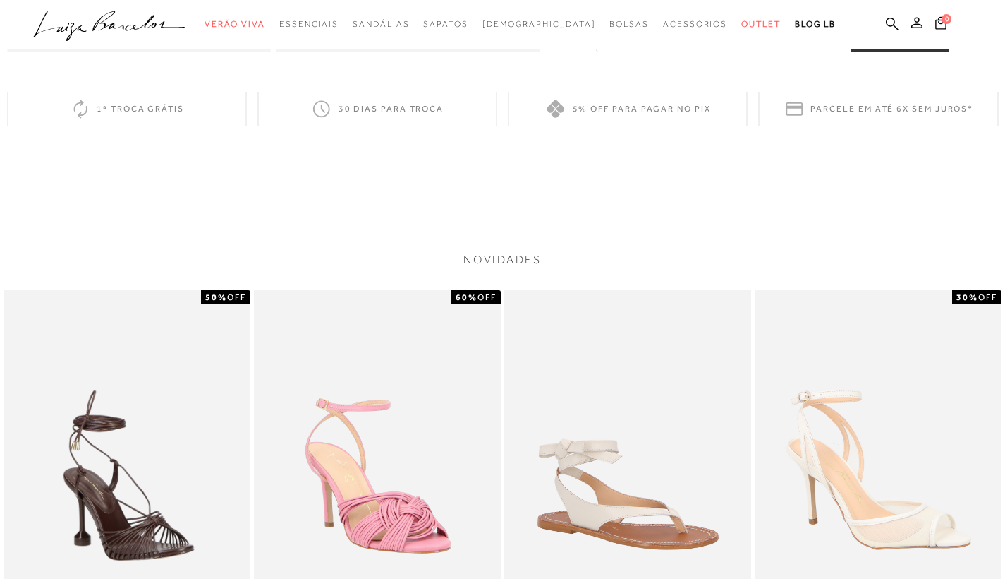
scroll to position [1102, 0]
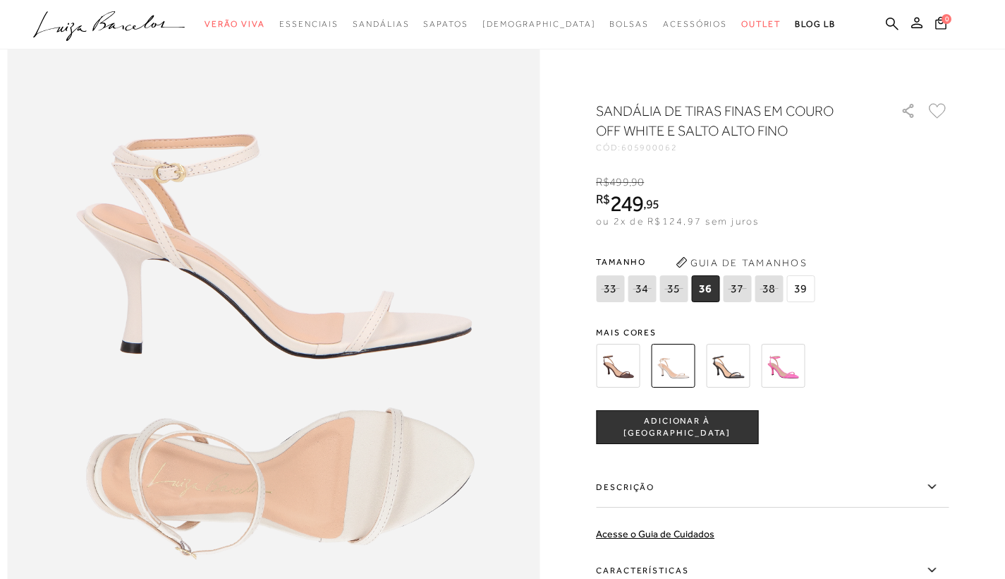
scroll to position [818, 0]
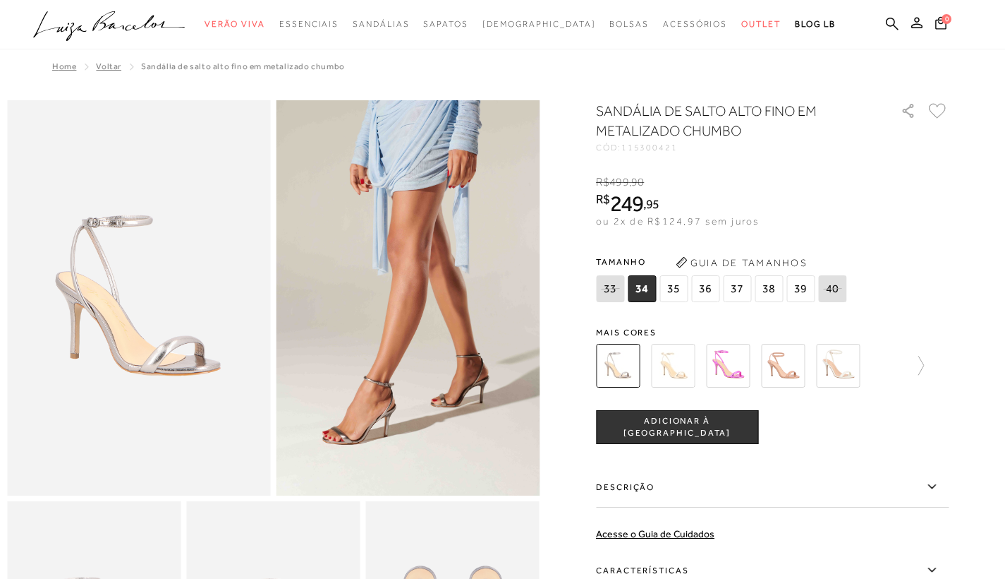
click at [371, 430] on img at bounding box center [409, 297] width 264 height 395
click at [693, 365] on img at bounding box center [673, 366] width 44 height 44
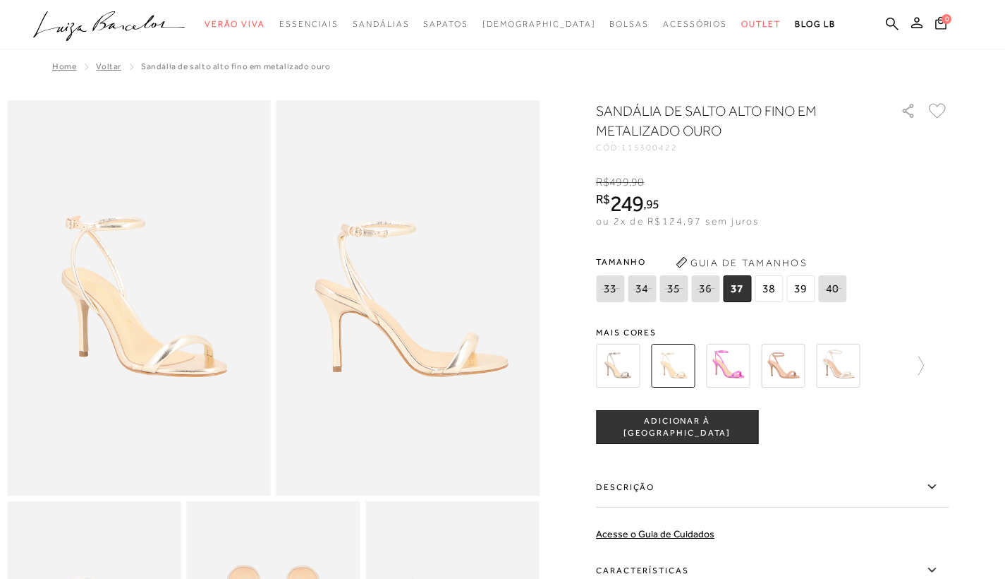
click at [835, 359] on img at bounding box center [838, 366] width 44 height 44
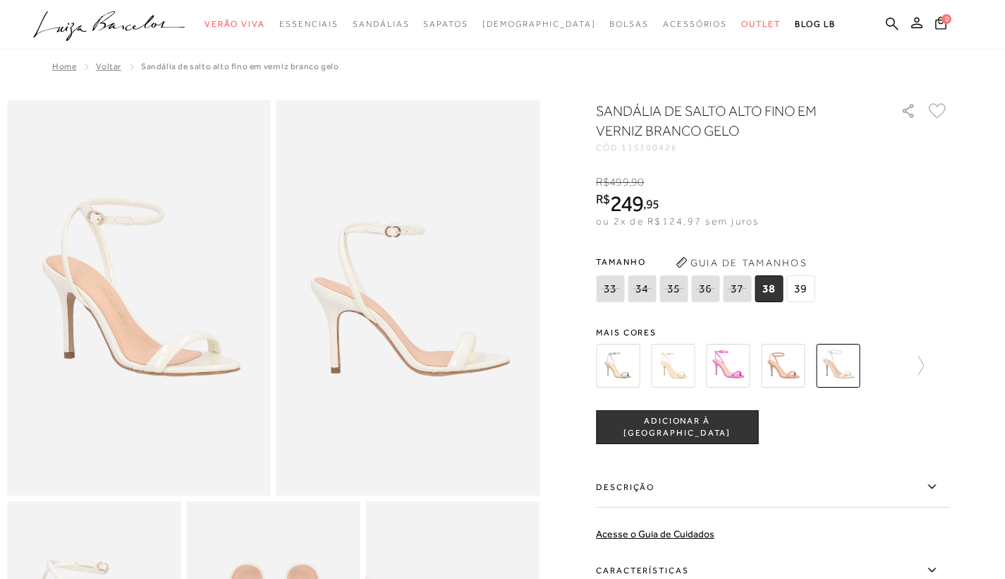
click at [746, 289] on icon at bounding box center [737, 288] width 20 height 18
select select
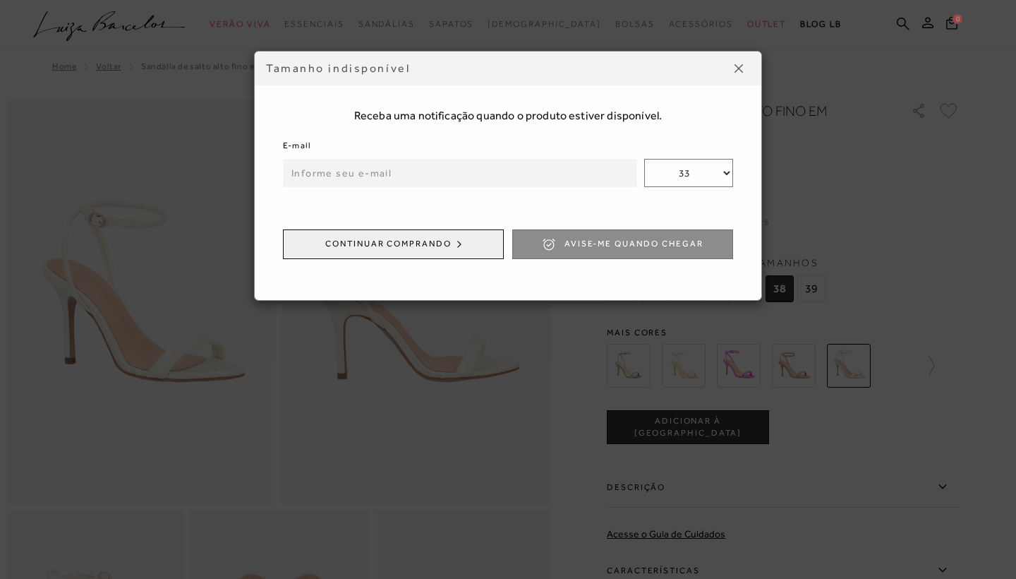
click at [621, 243] on span "Avise-me quando chegar" at bounding box center [633, 244] width 139 height 12
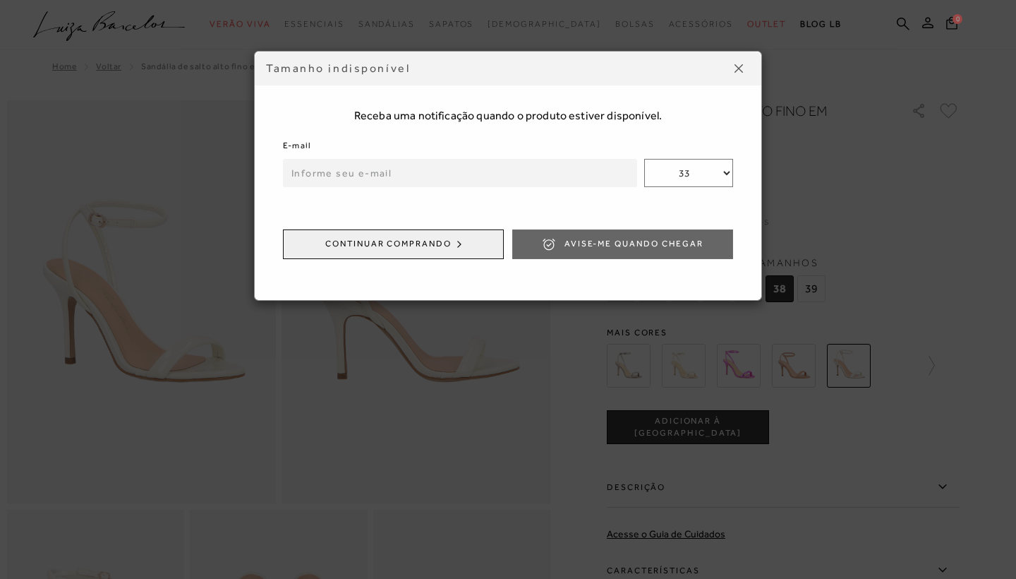
click at [739, 64] on img at bounding box center [738, 68] width 8 height 8
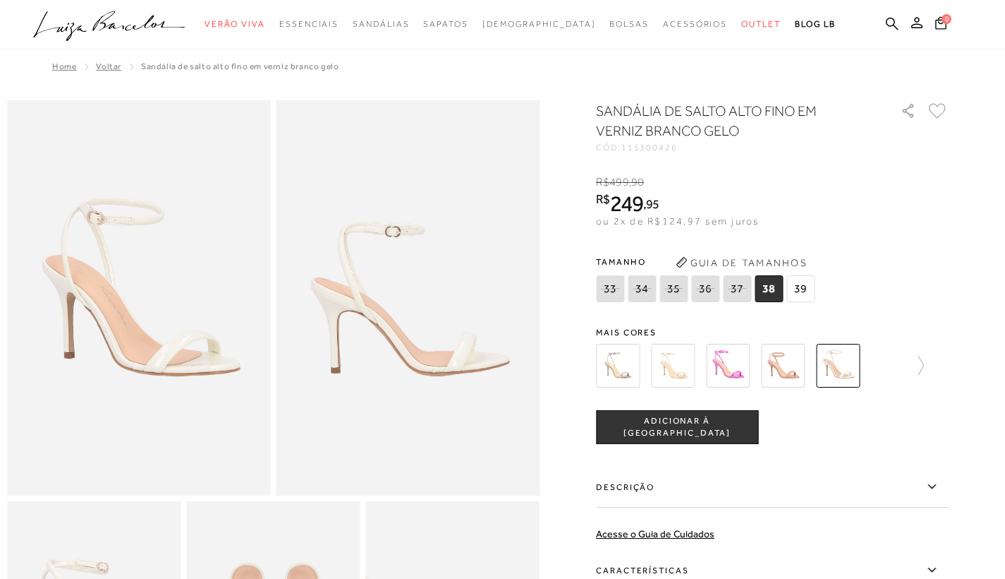
click at [854, 322] on div "SANDÁLIA DE SALTO ALTO FINO EM VERNIZ BRANCO GELO CÓD: 115300426 × É necessário…" at bounding box center [772, 414] width 353 height 626
